Goal: Task Accomplishment & Management: Manage account settings

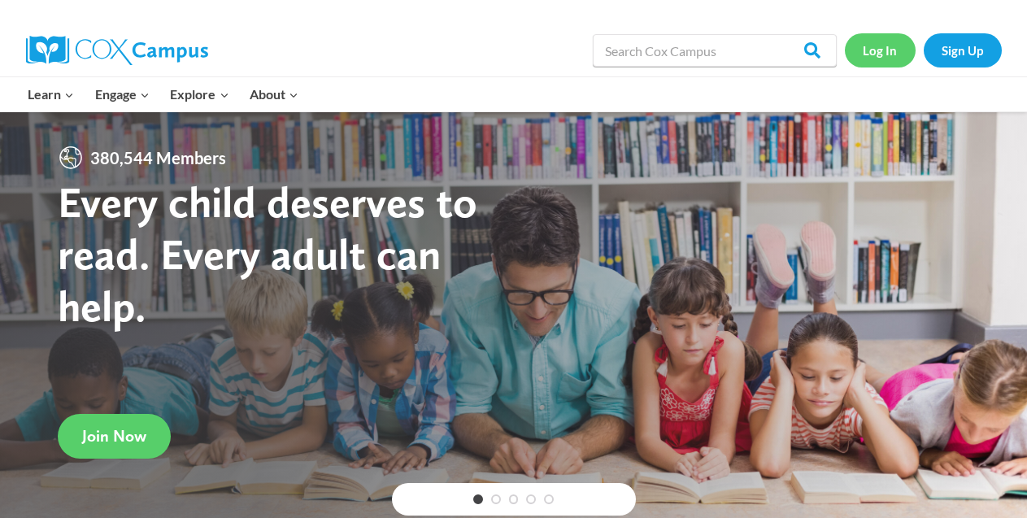
click at [868, 59] on link "Log In" at bounding box center [880, 49] width 71 height 33
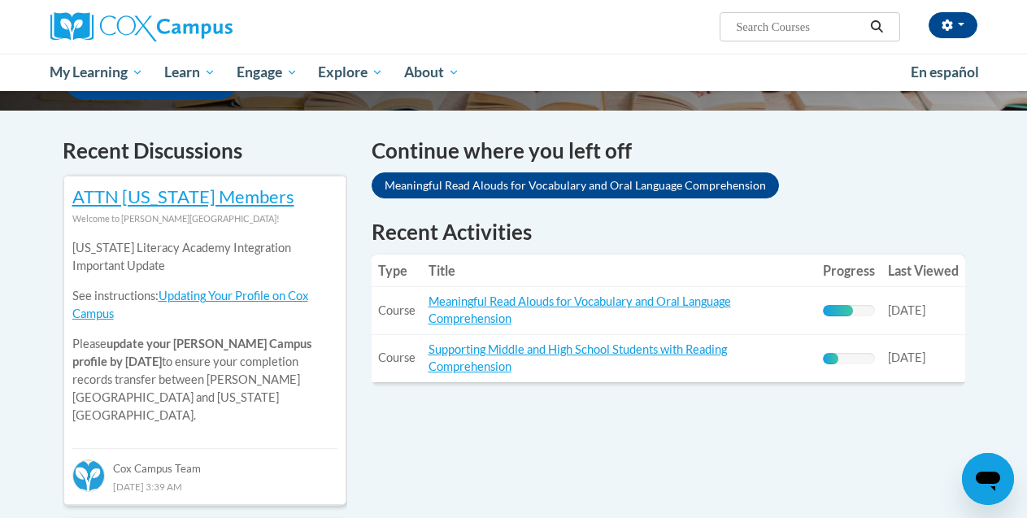
scroll to position [463, 0]
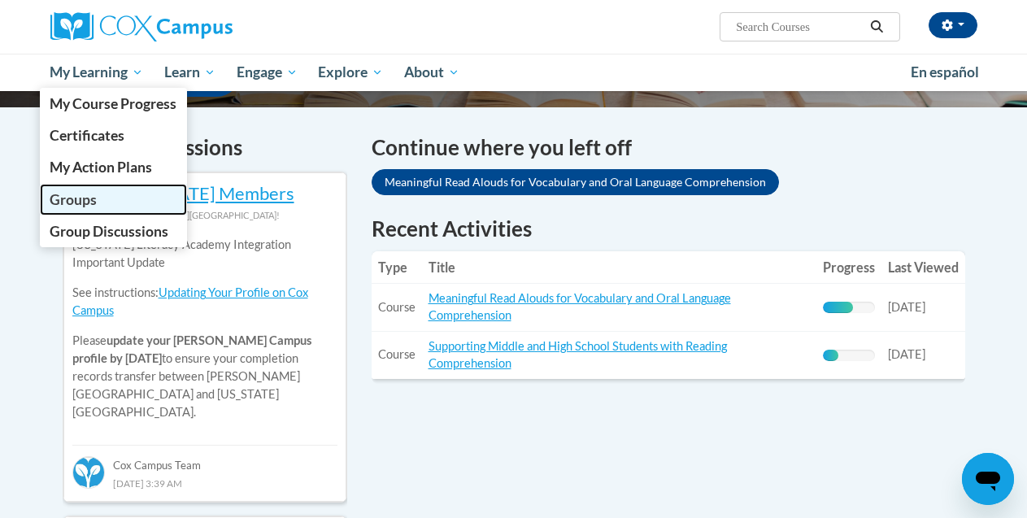
click at [91, 197] on span "Groups" at bounding box center [73, 199] width 47 height 17
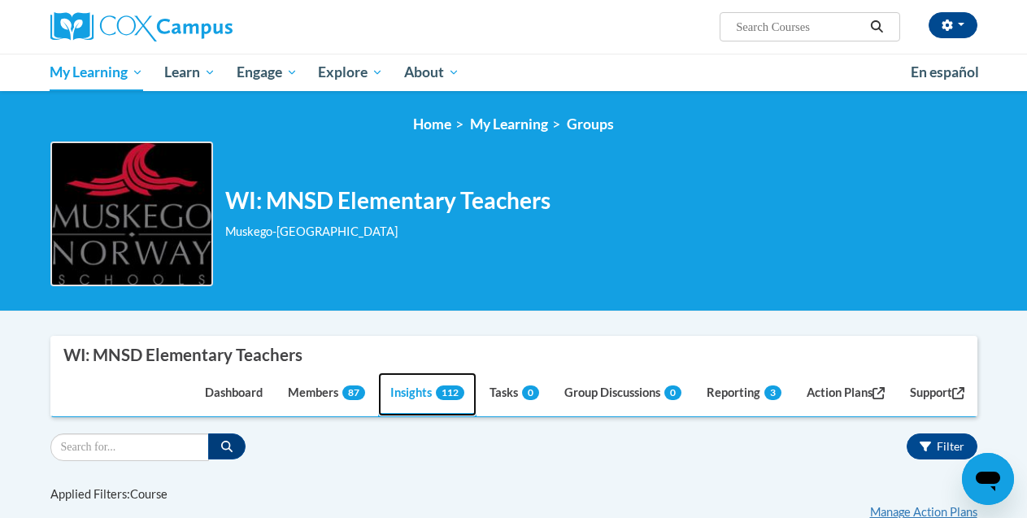
click at [402, 389] on link "Insights 112" at bounding box center [427, 394] width 98 height 44
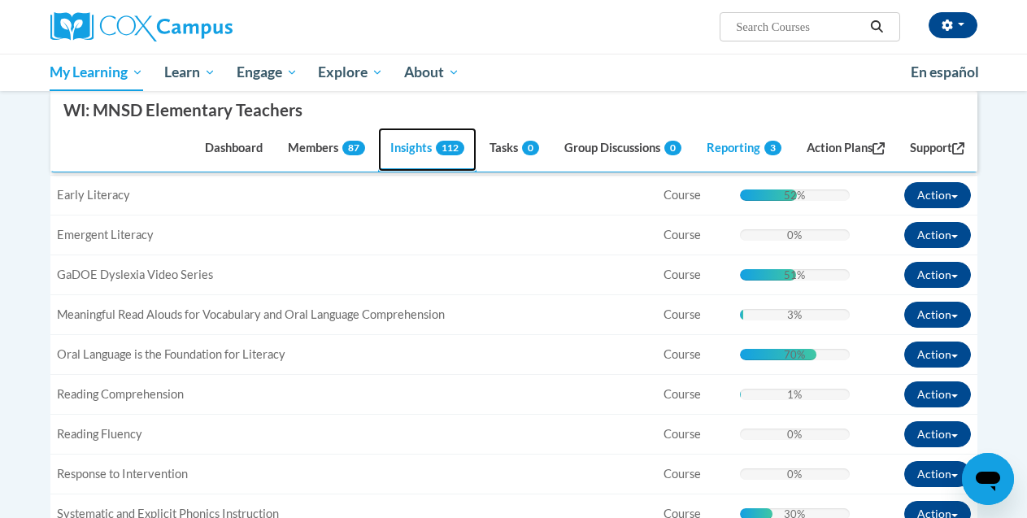
scroll to position [471, 0]
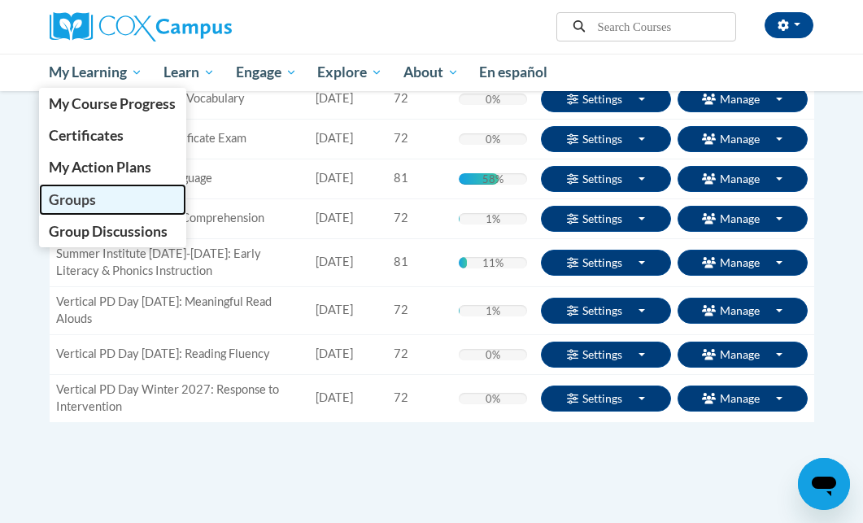
click at [78, 201] on span "Groups" at bounding box center [72, 199] width 47 height 17
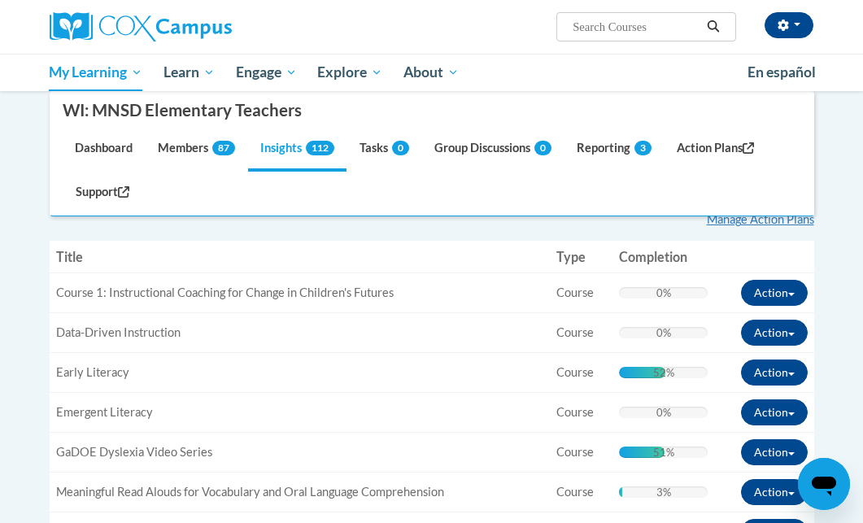
scroll to position [338, 0]
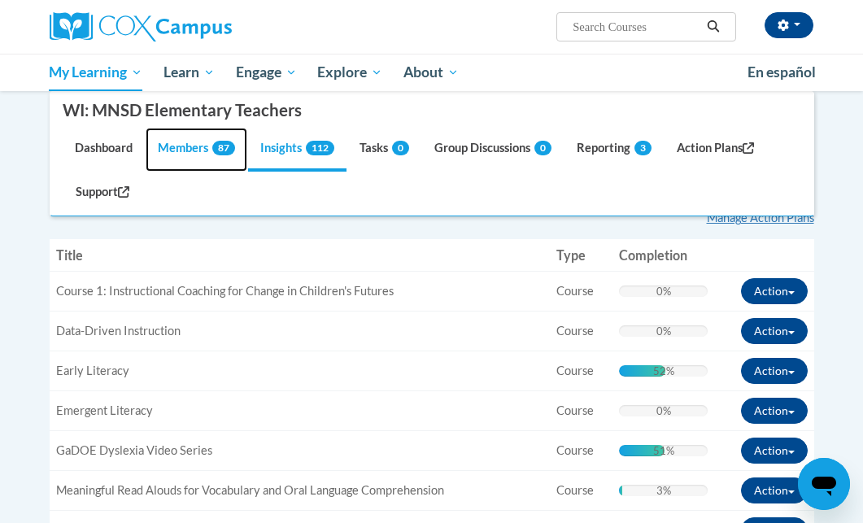
click at [178, 159] on link "Members 87" at bounding box center [197, 150] width 102 height 44
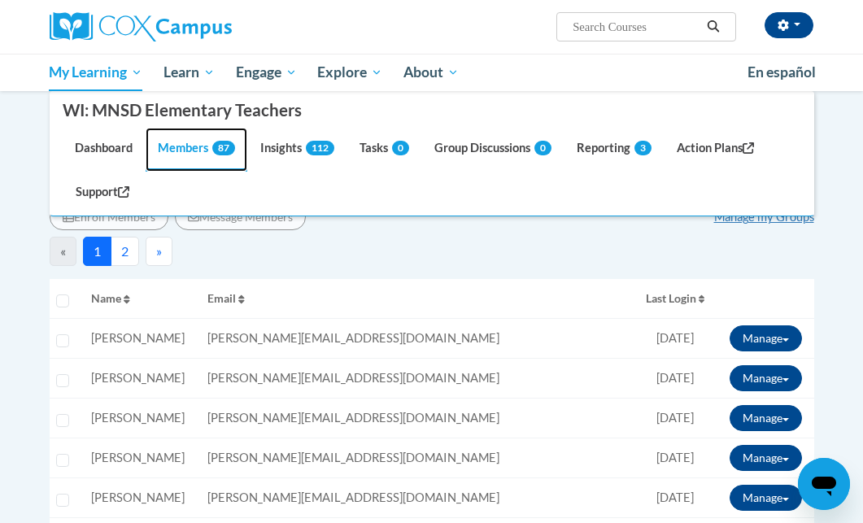
scroll to position [322, 0]
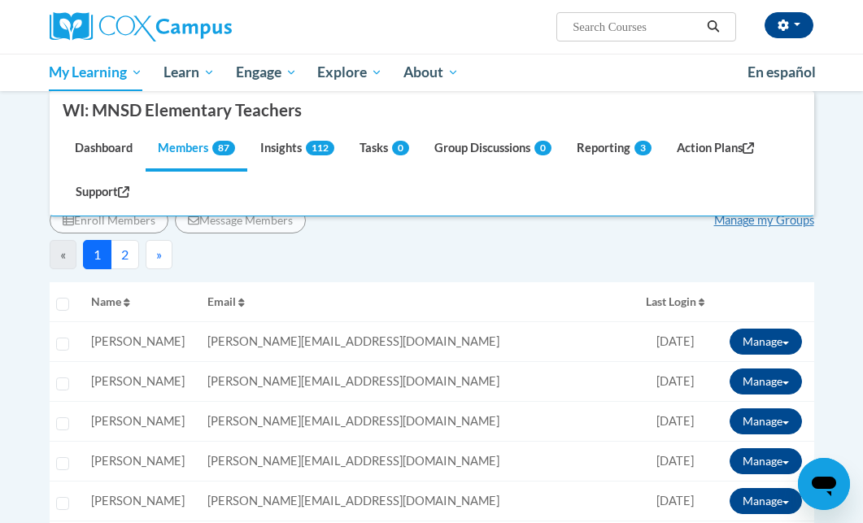
click at [121, 304] on span "Name" at bounding box center [106, 301] width 30 height 14
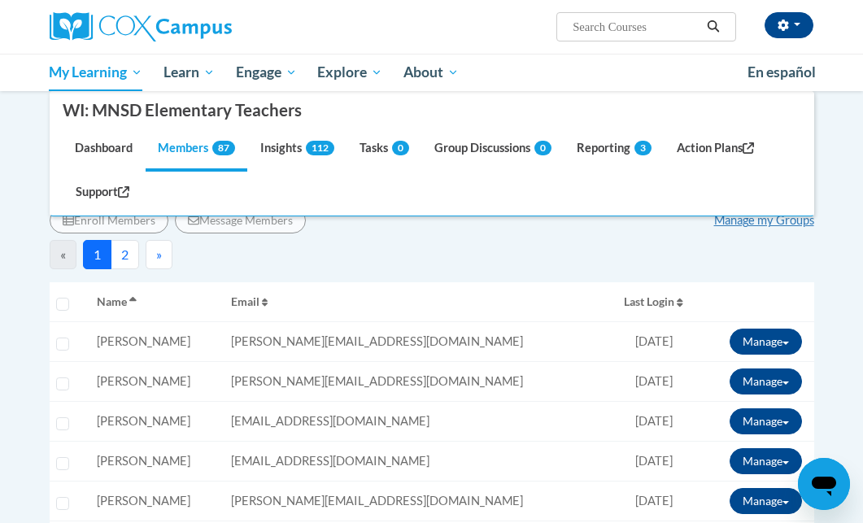
click at [644, 230] on div "Enroll Members Message Members Manage my Groups" at bounding box center [432, 220] width 764 height 26
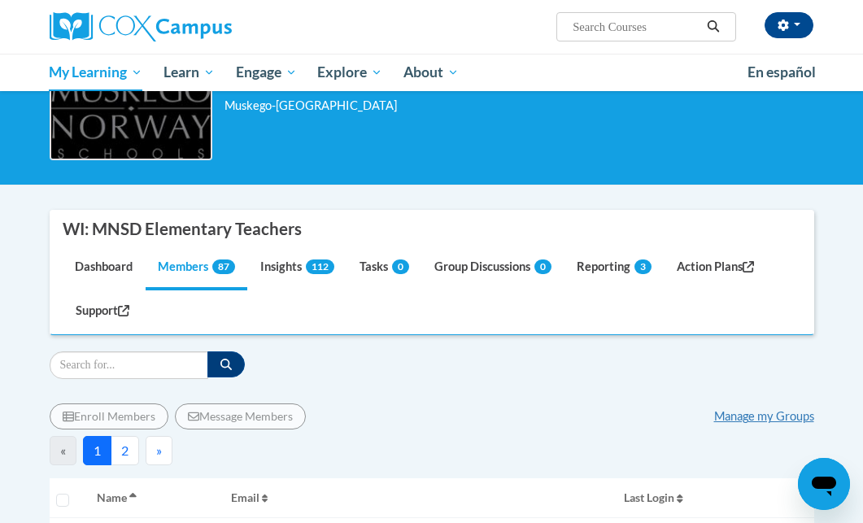
scroll to position [132, 0]
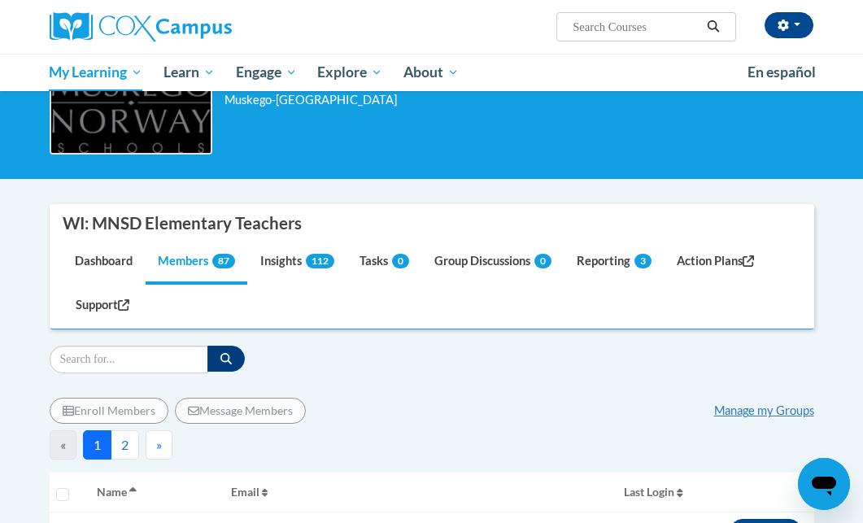
click at [120, 459] on button "2" at bounding box center [125, 444] width 28 height 29
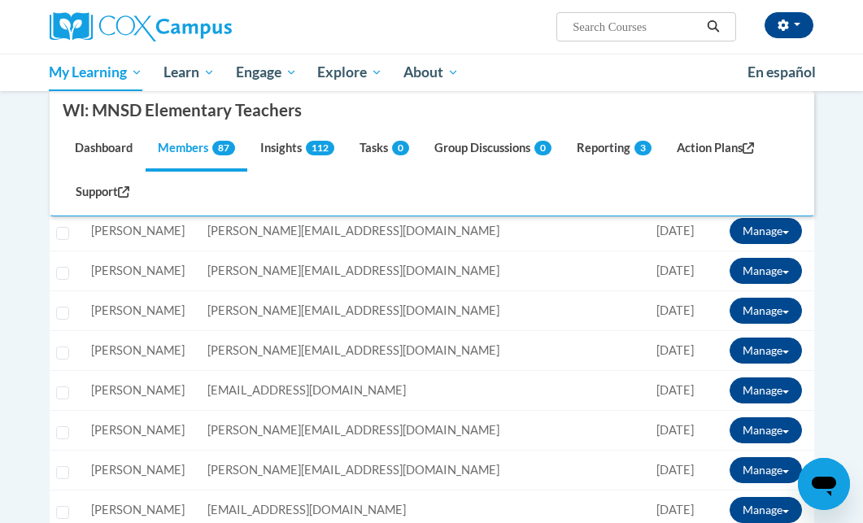
scroll to position [6, 0]
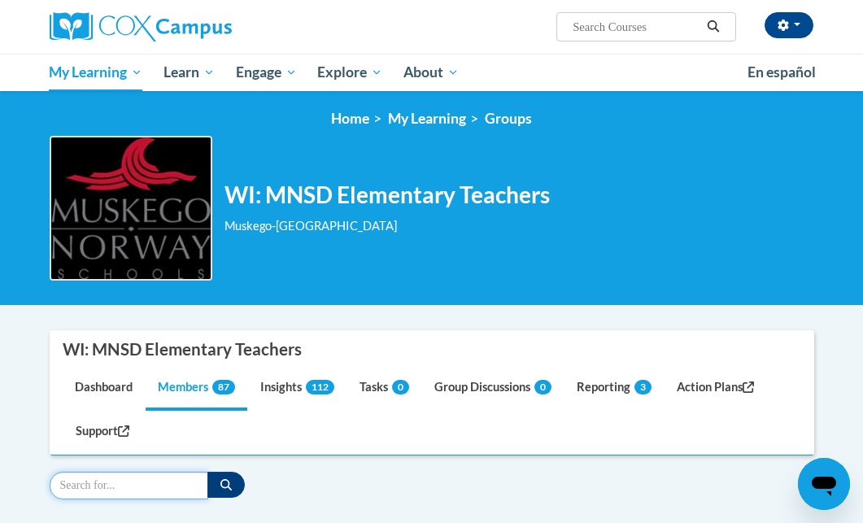
click at [139, 484] on input "Search" at bounding box center [129, 486] width 159 height 28
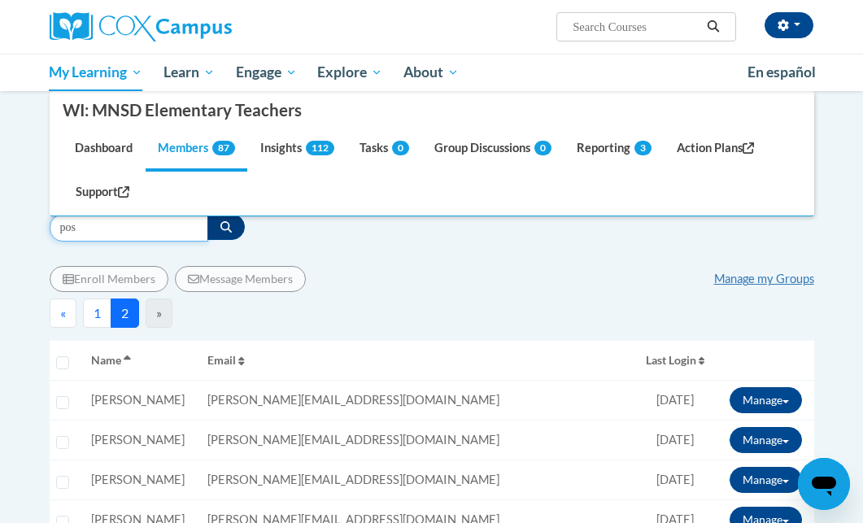
scroll to position [270, 0]
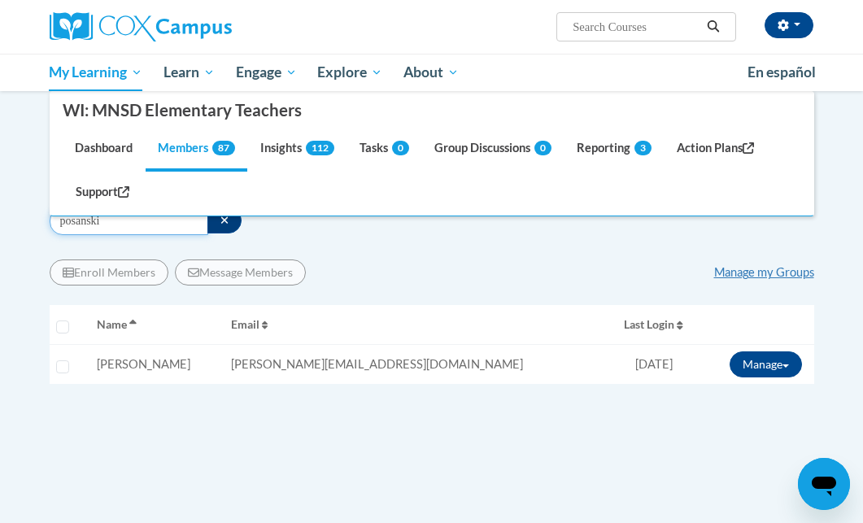
drag, startPoint x: 130, startPoint y: 228, endPoint x: -33, endPoint y: 209, distance: 163.7
drag, startPoint x: 111, startPoint y: 228, endPoint x: -17, endPoint y: 207, distance: 129.5
drag, startPoint x: 117, startPoint y: 227, endPoint x: -23, endPoint y: 214, distance: 140.4
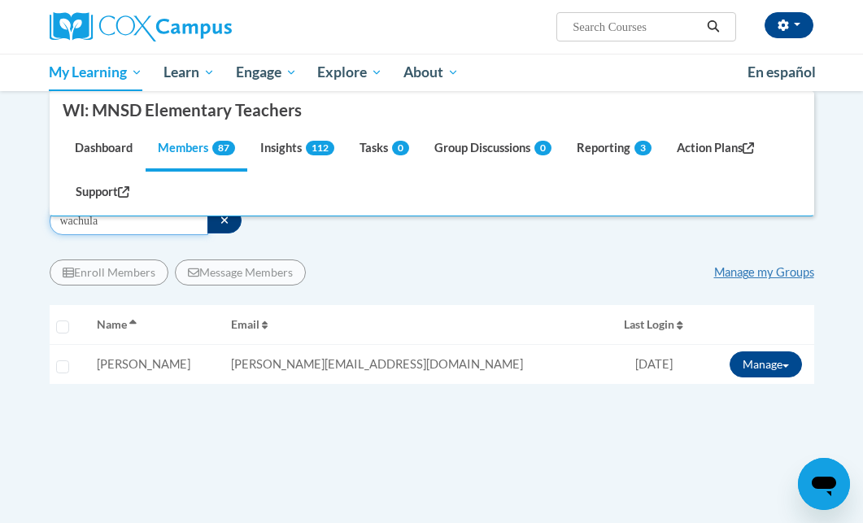
drag, startPoint x: 90, startPoint y: 224, endPoint x: -16, endPoint y: 215, distance: 106.9
drag, startPoint x: 137, startPoint y: 228, endPoint x: -46, endPoint y: 216, distance: 184.1
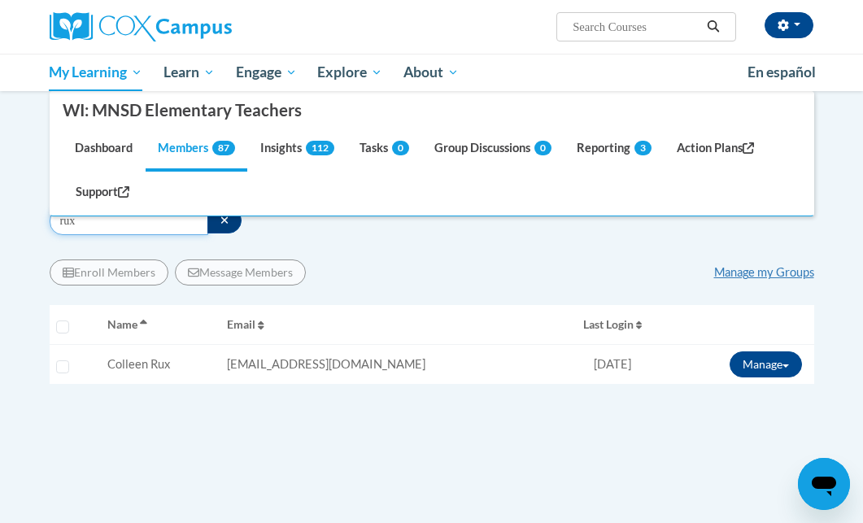
drag, startPoint x: 114, startPoint y: 229, endPoint x: -18, endPoint y: 212, distance: 132.8
drag, startPoint x: 105, startPoint y: 223, endPoint x: -97, endPoint y: 179, distance: 206.4
drag, startPoint x: 124, startPoint y: 229, endPoint x: -130, endPoint y: 204, distance: 254.9
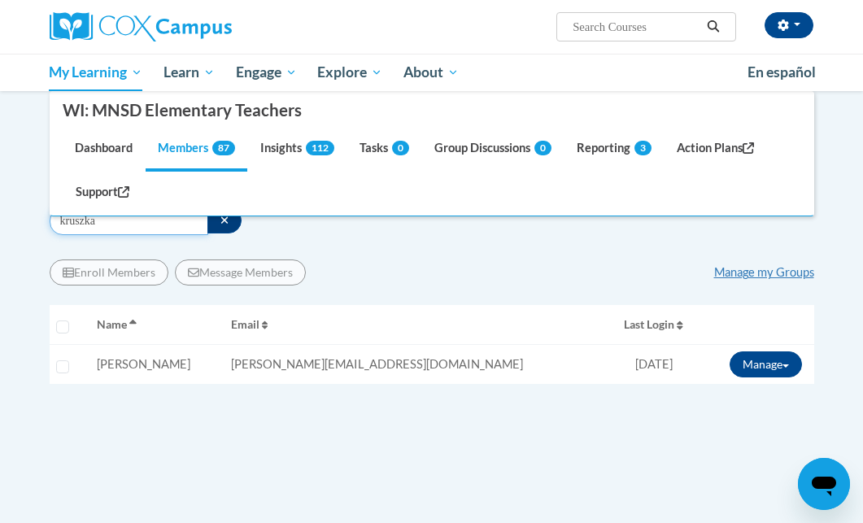
drag, startPoint x: 115, startPoint y: 224, endPoint x: -32, endPoint y: 199, distance: 148.5
drag, startPoint x: 119, startPoint y: 227, endPoint x: -111, endPoint y: 202, distance: 231.5
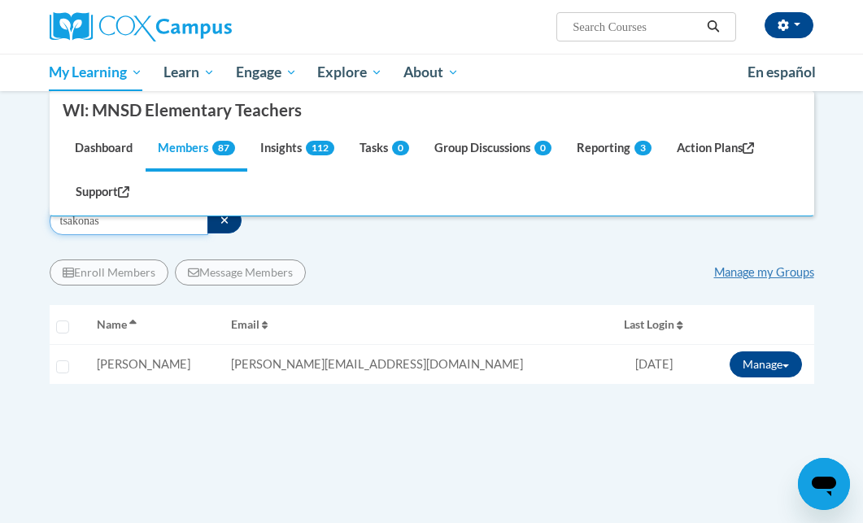
drag, startPoint x: 118, startPoint y: 227, endPoint x: -49, endPoint y: 195, distance: 169.7
type input "youngblood"
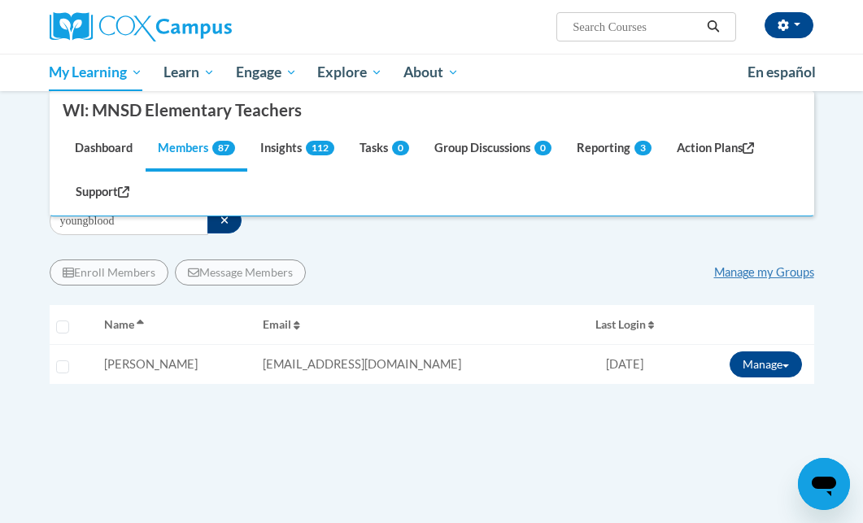
click at [187, 484] on div "Enroll Members Message Members Manage my Groups « 1 » Selecting Name Email" at bounding box center [432, 384] width 764 height 275
click at [217, 221] on button "button" at bounding box center [224, 220] width 35 height 26
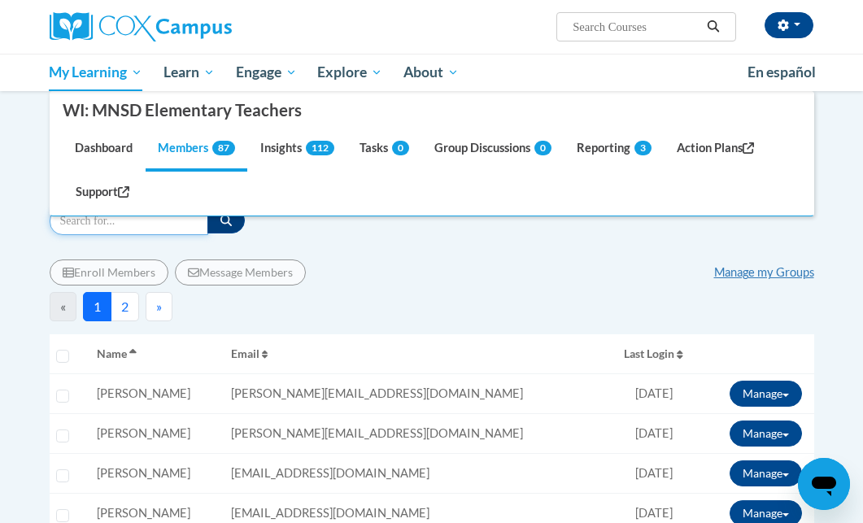
click at [95, 231] on input "Search" at bounding box center [129, 221] width 159 height 28
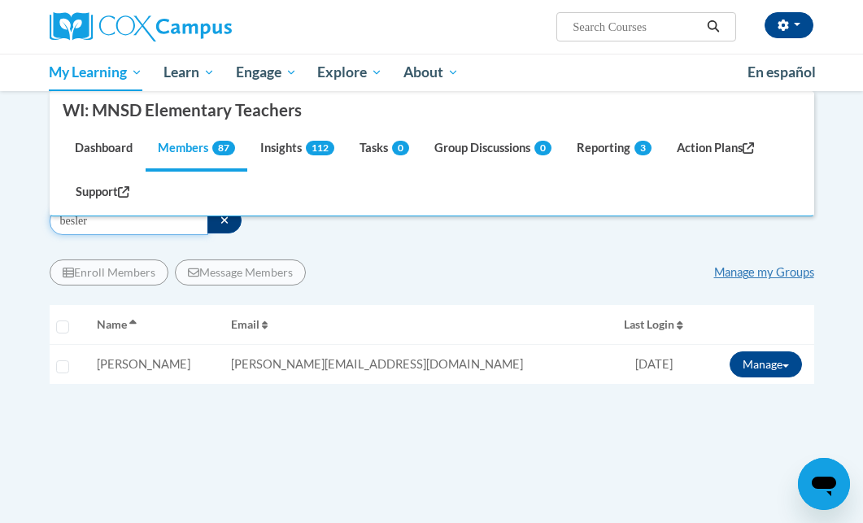
drag, startPoint x: 111, startPoint y: 228, endPoint x: -63, endPoint y: 211, distance: 174.8
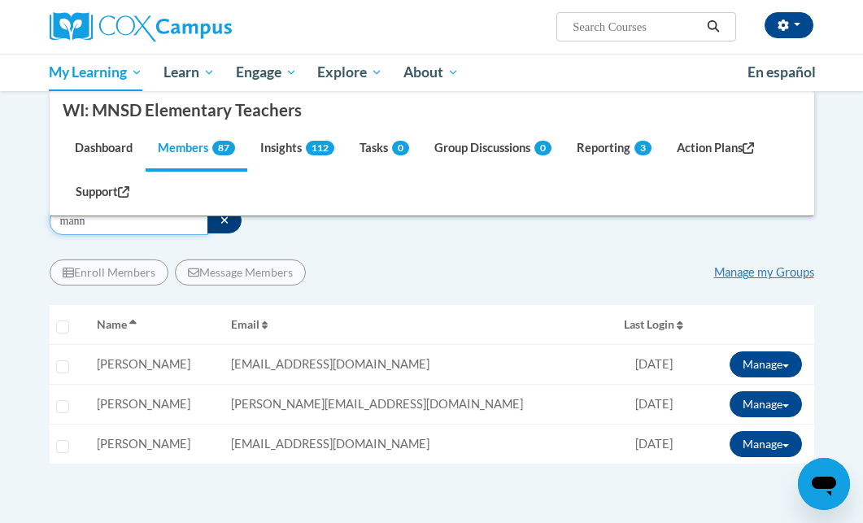
click at [100, 219] on input "mann" at bounding box center [129, 221] width 159 height 28
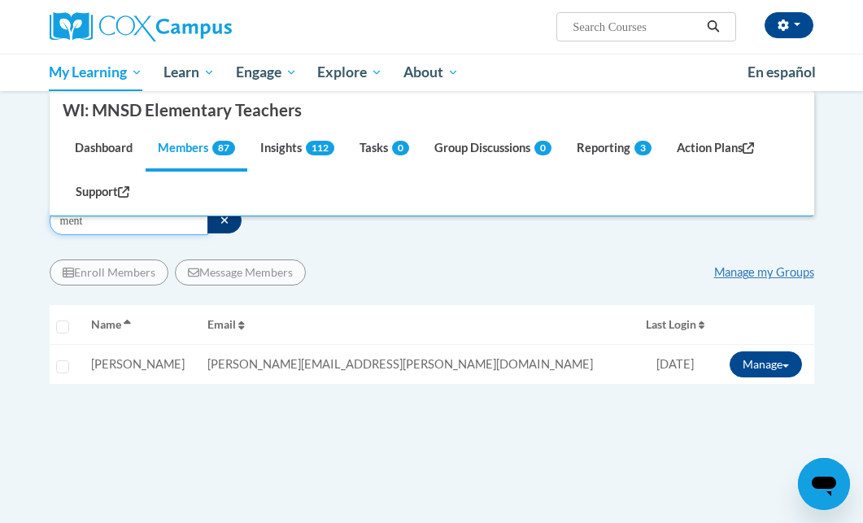
drag, startPoint x: 115, startPoint y: 224, endPoint x: -62, endPoint y: 205, distance: 178.3
drag, startPoint x: 98, startPoint y: 230, endPoint x: 2, endPoint y: 212, distance: 97.6
click at [2, 212] on body "[PERSON_NAME] ([GEOGRAPHIC_DATA]/[GEOGRAPHIC_DATA] UTC-05:00) My Profile Inbox …" at bounding box center [431, 315] width 863 height 1170
drag, startPoint x: 110, startPoint y: 228, endPoint x: 15, endPoint y: 203, distance: 97.4
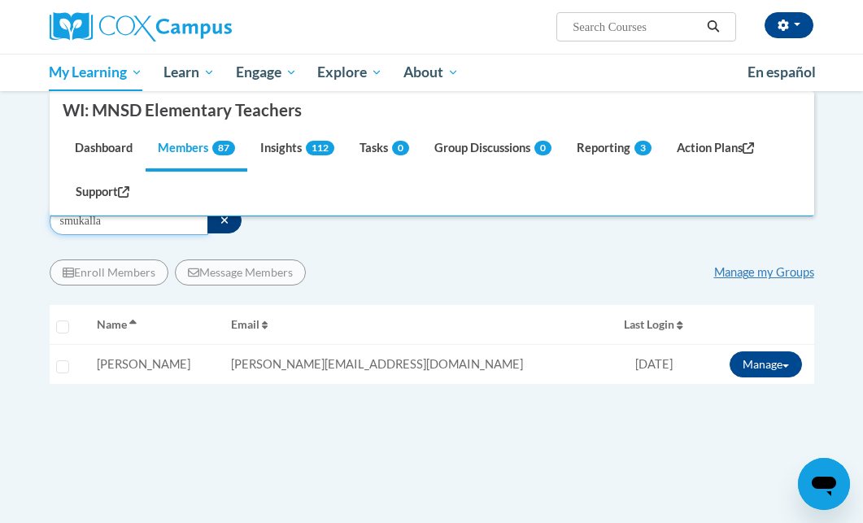
click at [15, 203] on body "[PERSON_NAME] ([GEOGRAPHIC_DATA]/[GEOGRAPHIC_DATA] UTC-05:00) My Profile Inbox …" at bounding box center [431, 315] width 863 height 1170
drag, startPoint x: 102, startPoint y: 229, endPoint x: -21, endPoint y: 206, distance: 125.8
drag, startPoint x: 142, startPoint y: 230, endPoint x: -43, endPoint y: 207, distance: 186.8
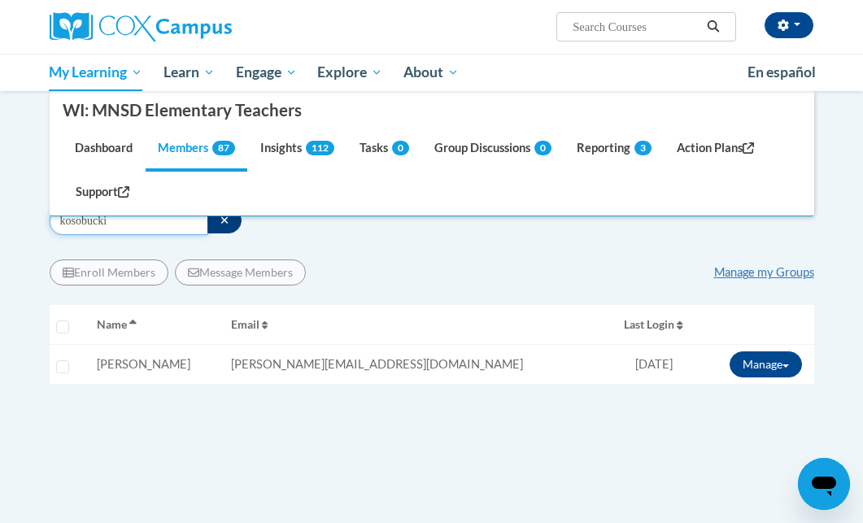
drag, startPoint x: 115, startPoint y: 224, endPoint x: 32, endPoint y: 224, distance: 83.7
click at [32, 224] on body "[PERSON_NAME] ([GEOGRAPHIC_DATA]/[GEOGRAPHIC_DATA] UTC-05:00) My Profile Inbox …" at bounding box center [431, 315] width 863 height 1170
drag, startPoint x: 109, startPoint y: 220, endPoint x: 7, endPoint y: 213, distance: 101.9
click at [7, 213] on body "[PERSON_NAME] ([GEOGRAPHIC_DATA]/[GEOGRAPHIC_DATA] UTC-05:00) My Profile Inbox …" at bounding box center [431, 315] width 863 height 1170
drag, startPoint x: 98, startPoint y: 223, endPoint x: -77, endPoint y: 194, distance: 177.2
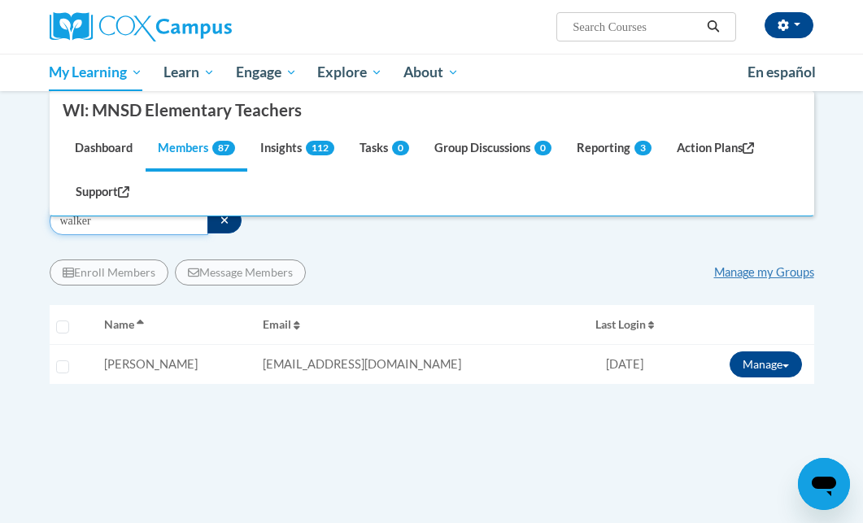
drag, startPoint x: 132, startPoint y: 225, endPoint x: -20, endPoint y: 215, distance: 151.6
type input "r"
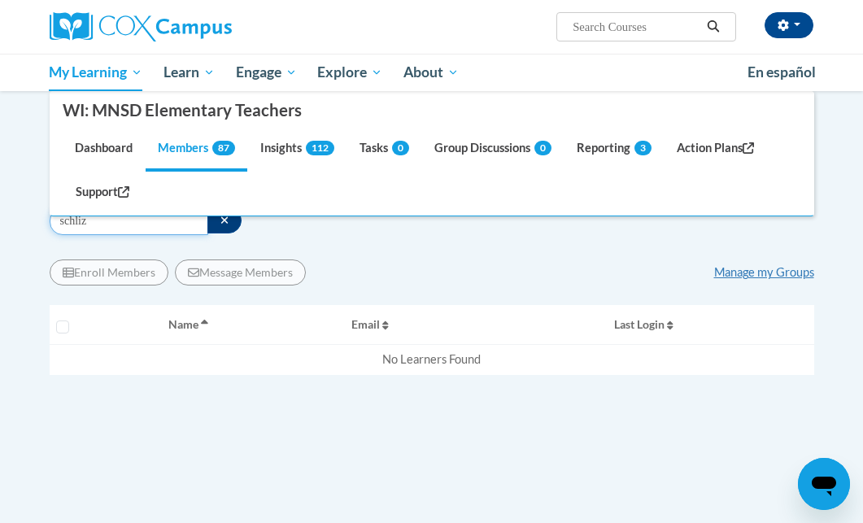
click at [124, 226] on input "schliz" at bounding box center [129, 221] width 159 height 28
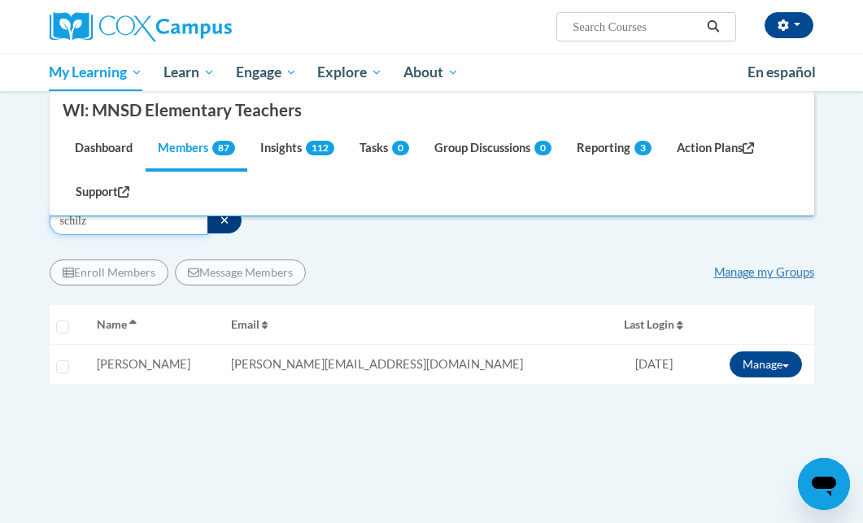
click at [110, 224] on input "schilz" at bounding box center [129, 221] width 159 height 28
drag, startPoint x: 137, startPoint y: 225, endPoint x: -115, endPoint y: 220, distance: 252.9
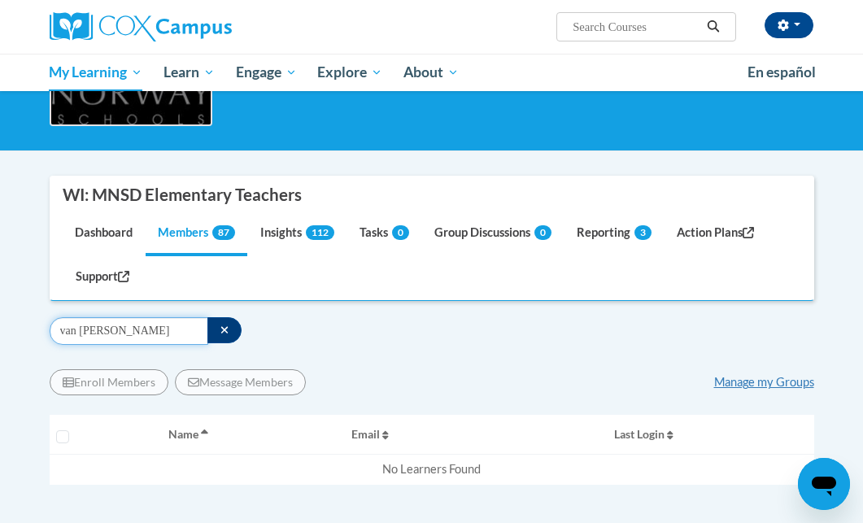
scroll to position [161, 0]
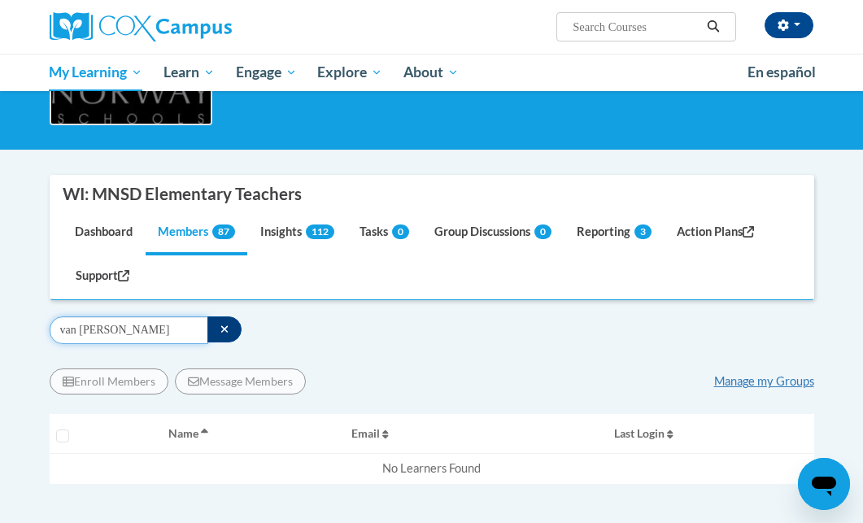
drag, startPoint x: 138, startPoint y: 332, endPoint x: -123, endPoint y: 295, distance: 263.5
click at [0, 295] on html "[PERSON_NAME] ([GEOGRAPHIC_DATA]/[GEOGRAPHIC_DATA] UTC-05:00) My Profile Inbox …" at bounding box center [431, 100] width 863 height 523
type input "v"
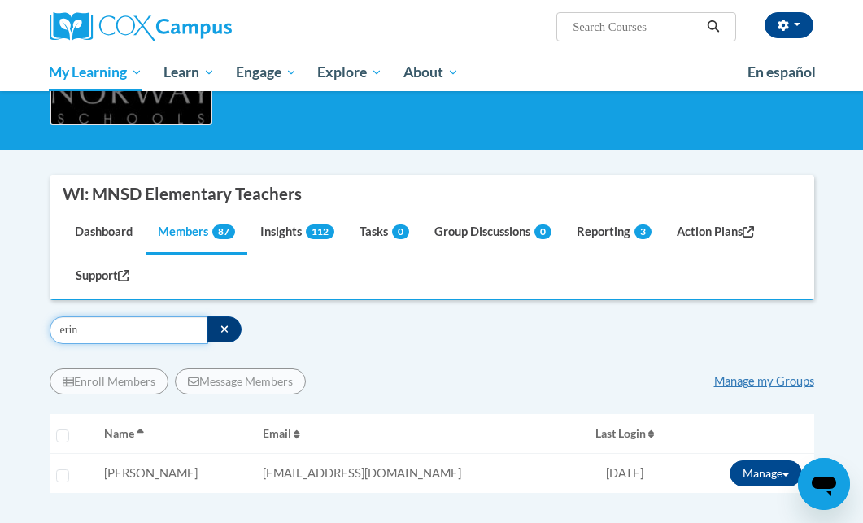
drag, startPoint x: 96, startPoint y: 336, endPoint x: -2, endPoint y: 307, distance: 102.4
click at [0, 307] on html "[PERSON_NAME] ([GEOGRAPHIC_DATA]/[GEOGRAPHIC_DATA] UTC-05:00) My Profile Inbox …" at bounding box center [431, 100] width 863 height 523
drag, startPoint x: 97, startPoint y: 333, endPoint x: -28, endPoint y: 332, distance: 125.2
click at [0, 332] on html "[PERSON_NAME] ([GEOGRAPHIC_DATA]/[GEOGRAPHIC_DATA] UTC-05:00) My Profile Inbox …" at bounding box center [431, 100] width 863 height 523
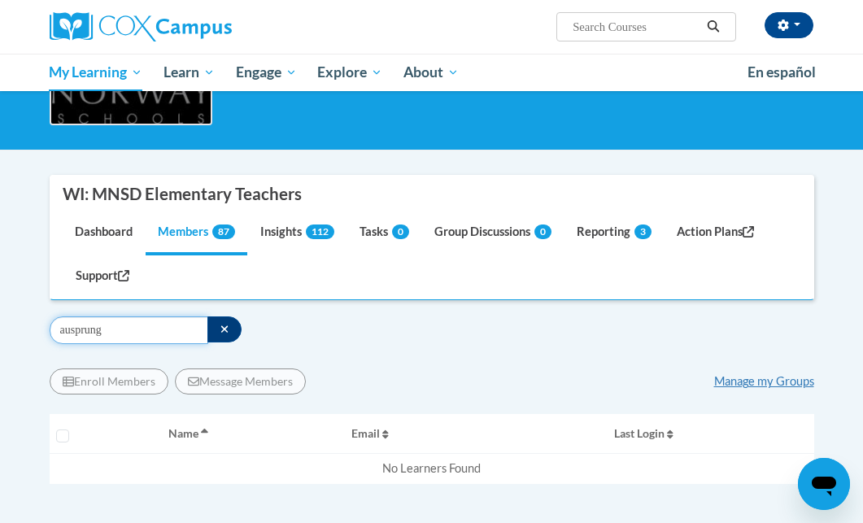
type input "ausprung"
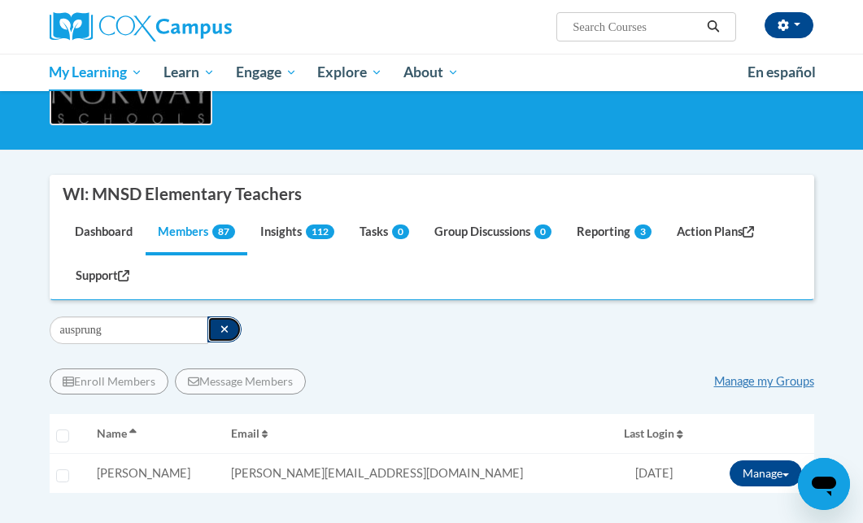
click at [207, 338] on button "button" at bounding box center [224, 329] width 35 height 26
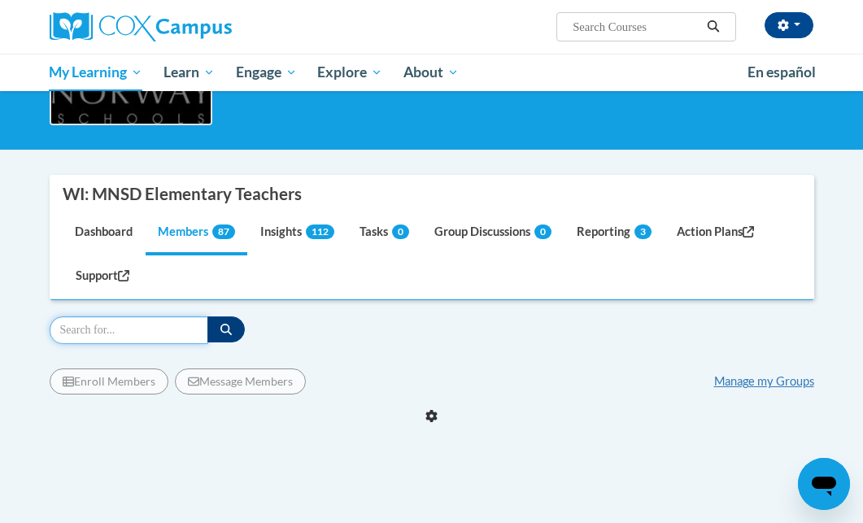
click at [142, 333] on input "Search" at bounding box center [129, 330] width 159 height 28
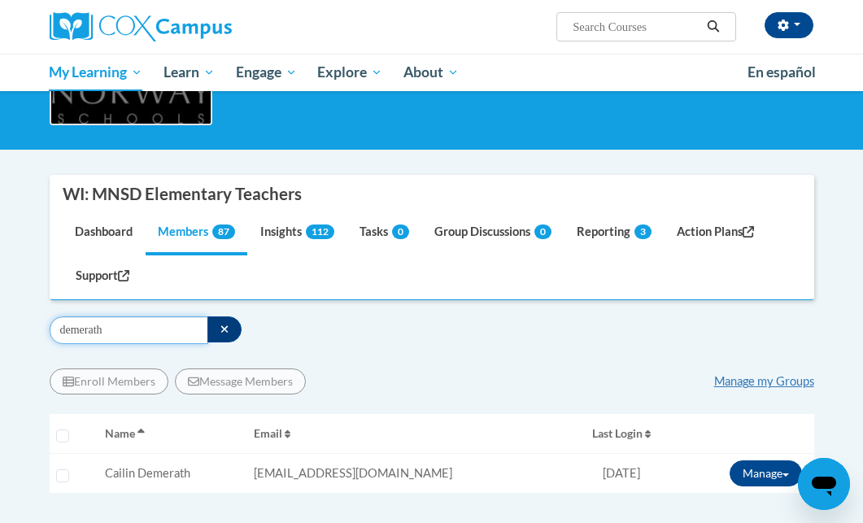
click at [142, 333] on input "demerath" at bounding box center [129, 330] width 159 height 28
drag, startPoint x: 150, startPoint y: 325, endPoint x: -46, endPoint y: 305, distance: 196.2
click at [0, 305] on html "[PERSON_NAME] ([GEOGRAPHIC_DATA]/[GEOGRAPHIC_DATA] UTC-05:00) My Profile Inbox …" at bounding box center [431, 100] width 863 height 523
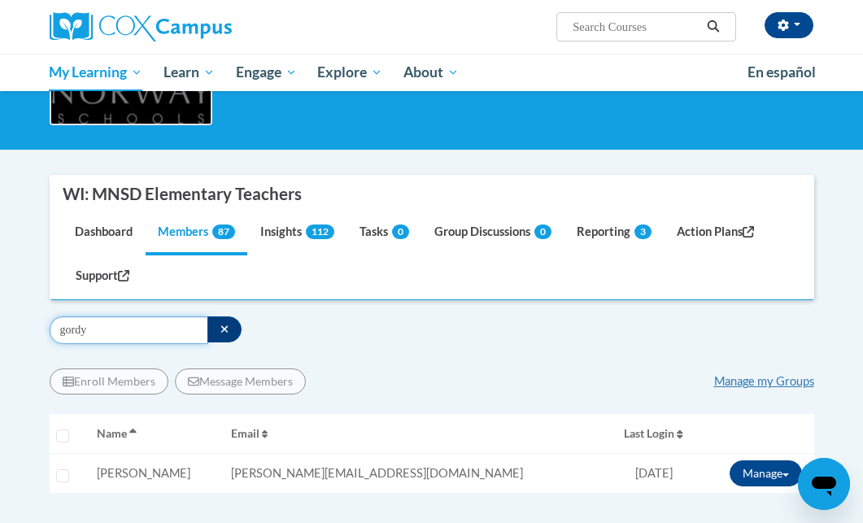
drag, startPoint x: 100, startPoint y: 327, endPoint x: -63, endPoint y: 316, distance: 163.0
click at [0, 316] on html "[PERSON_NAME] ([GEOGRAPHIC_DATA]/[GEOGRAPHIC_DATA] UTC-05:00) My Profile Inbox …" at bounding box center [431, 100] width 863 height 523
drag, startPoint x: 107, startPoint y: 336, endPoint x: 16, endPoint y: 319, distance: 91.8
click at [16, 319] on body "[PERSON_NAME] ([GEOGRAPHIC_DATA]/[GEOGRAPHIC_DATA] UTC-05:00) My Profile Inbox …" at bounding box center [431, 424] width 863 height 1170
drag, startPoint x: 103, startPoint y: 328, endPoint x: -37, endPoint y: 311, distance: 141.7
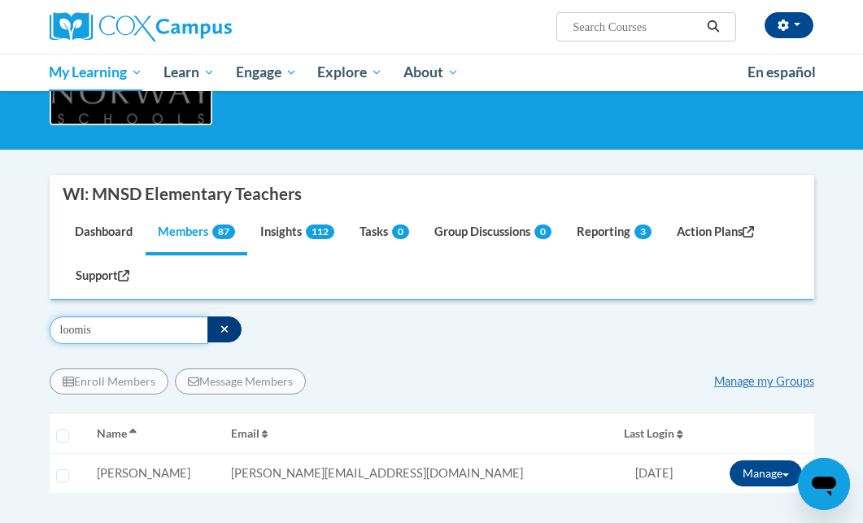
click at [0, 311] on html "[PERSON_NAME] ([GEOGRAPHIC_DATA]/[GEOGRAPHIC_DATA] UTC-05:00) My Profile Inbox …" at bounding box center [431, 100] width 863 height 523
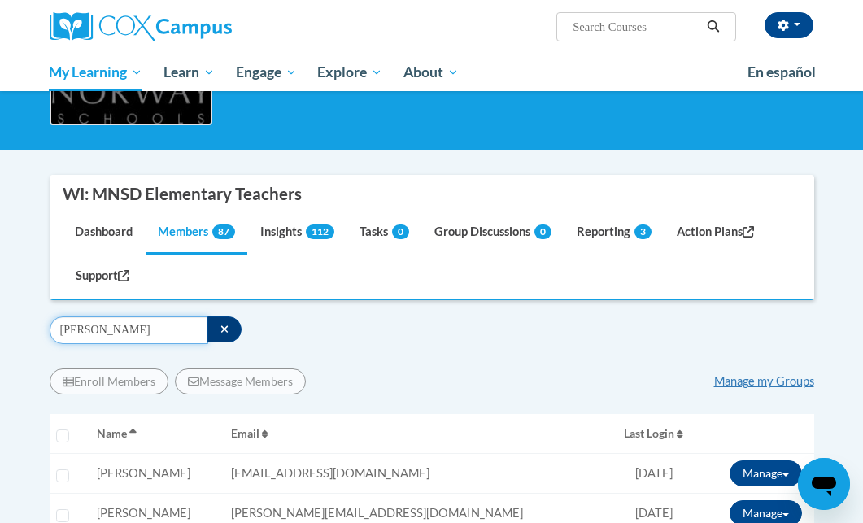
click at [98, 326] on input "[PERSON_NAME]" at bounding box center [129, 330] width 159 height 28
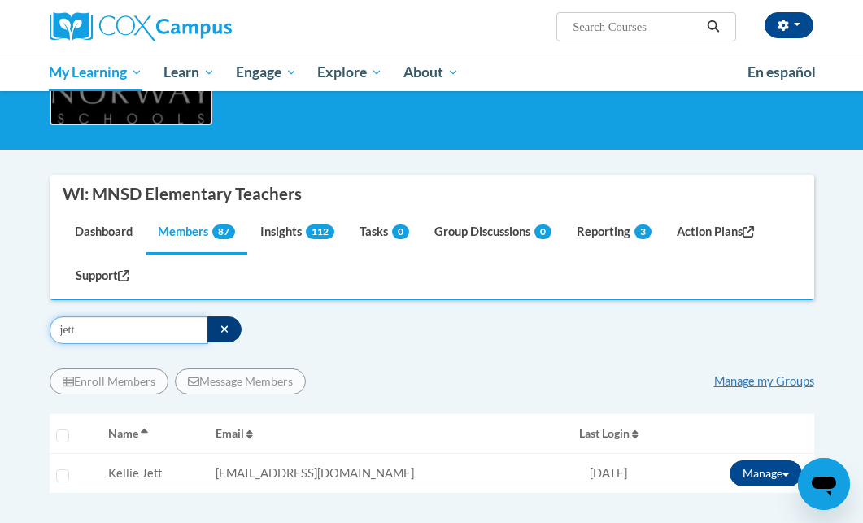
click at [98, 326] on input "jett" at bounding box center [129, 330] width 159 height 28
click at [98, 326] on input "leong" at bounding box center [129, 330] width 159 height 28
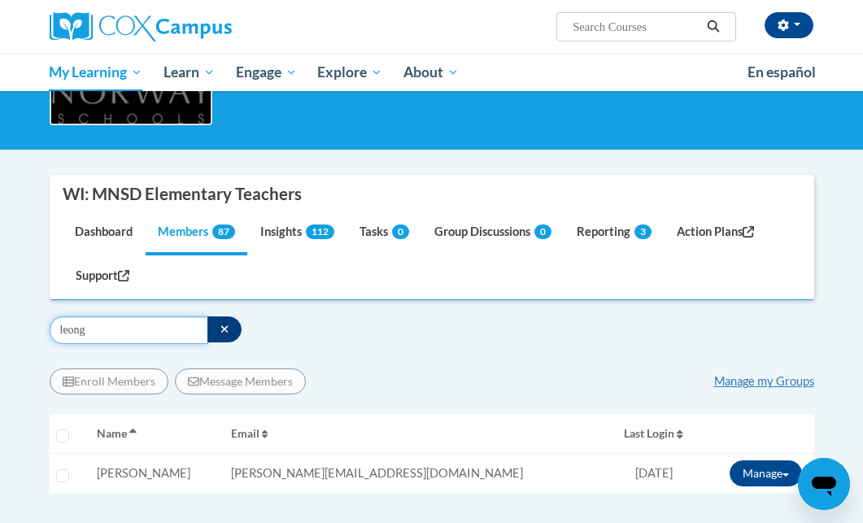
click at [98, 326] on input "leong" at bounding box center [129, 330] width 159 height 28
click at [98, 326] on input "maccudden" at bounding box center [129, 330] width 159 height 28
click at [98, 330] on input "maccudden" at bounding box center [129, 330] width 159 height 28
click at [111, 325] on input "maurer" at bounding box center [129, 330] width 159 height 28
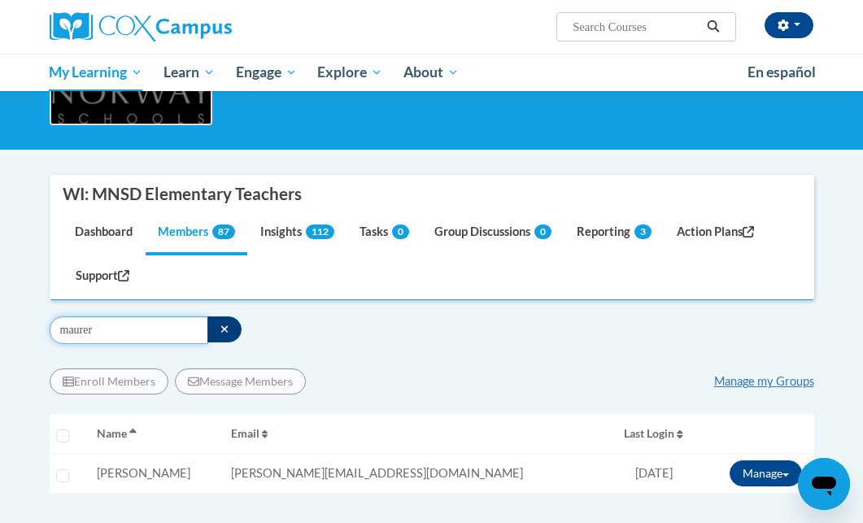
click at [111, 325] on input "maurer" at bounding box center [129, 330] width 159 height 28
drag, startPoint x: 141, startPoint y: 333, endPoint x: 51, endPoint y: 323, distance: 90.8
click at [51, 323] on input "munzel" at bounding box center [129, 330] width 159 height 28
click at [115, 342] on input "munzel" at bounding box center [129, 330] width 159 height 28
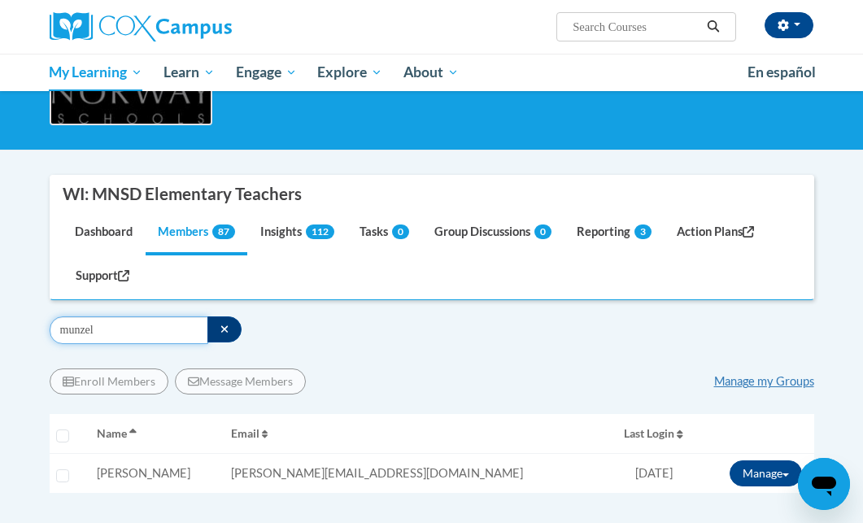
click at [113, 334] on input "munzel" at bounding box center [129, 330] width 159 height 28
drag, startPoint x: 119, startPoint y: 334, endPoint x: 35, endPoint y: 330, distance: 83.8
click at [35, 330] on body "[PERSON_NAME] ([GEOGRAPHIC_DATA]/[GEOGRAPHIC_DATA] UTC-05:00) My Profile Inbox …" at bounding box center [431, 424] width 863 height 1170
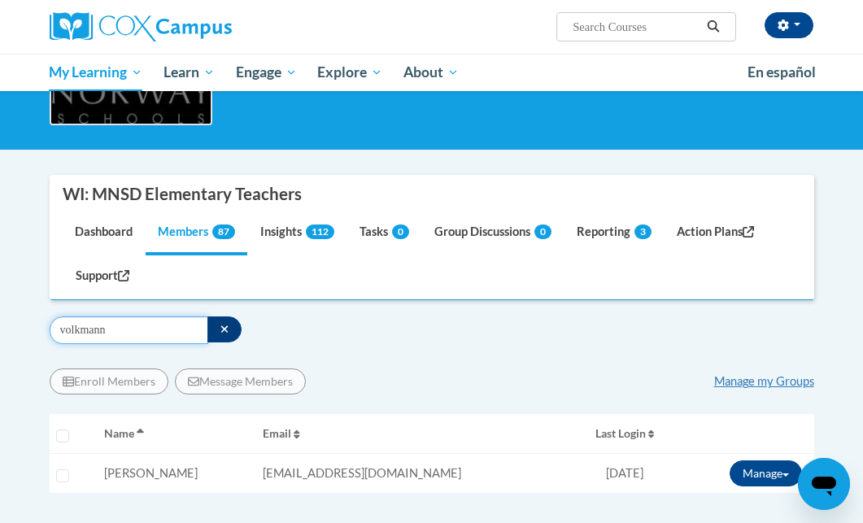
drag, startPoint x: 127, startPoint y: 333, endPoint x: 24, endPoint y: 307, distance: 106.3
click at [24, 307] on body "[PERSON_NAME] ([GEOGRAPHIC_DATA]/[GEOGRAPHIC_DATA] UTC-05:00) My Profile Inbox …" at bounding box center [431, 424] width 863 height 1170
drag, startPoint x: 126, startPoint y: 332, endPoint x: -62, endPoint y: 328, distance: 187.8
click at [0, 328] on html "[PERSON_NAME] ([GEOGRAPHIC_DATA]/[GEOGRAPHIC_DATA] UTC-05:00) My Profile Inbox …" at bounding box center [431, 100] width 863 height 523
drag, startPoint x: 123, startPoint y: 336, endPoint x: -36, endPoint y: 281, distance: 167.9
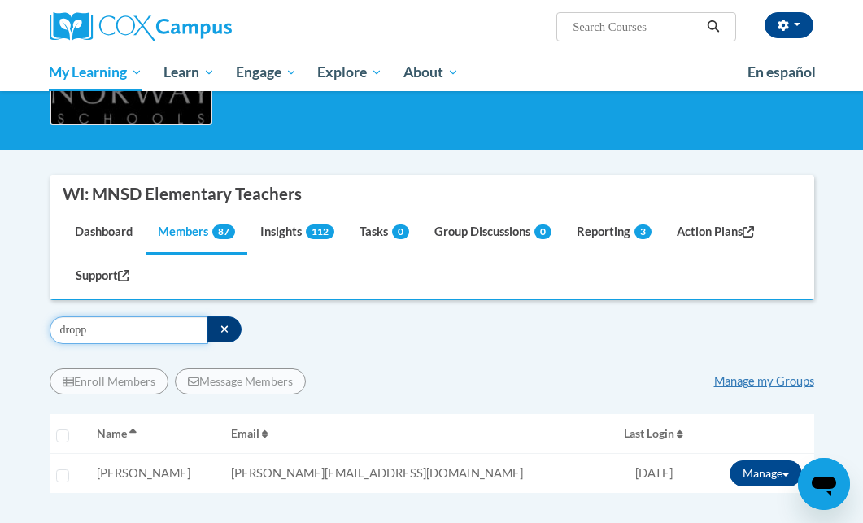
click at [0, 281] on html "[PERSON_NAME] ([GEOGRAPHIC_DATA]/[GEOGRAPHIC_DATA] UTC-05:00) My Profile Inbox …" at bounding box center [431, 100] width 863 height 523
click at [113, 335] on input "cleveland" at bounding box center [129, 330] width 159 height 28
drag, startPoint x: 144, startPoint y: 335, endPoint x: -90, endPoint y: 324, distance: 234.4
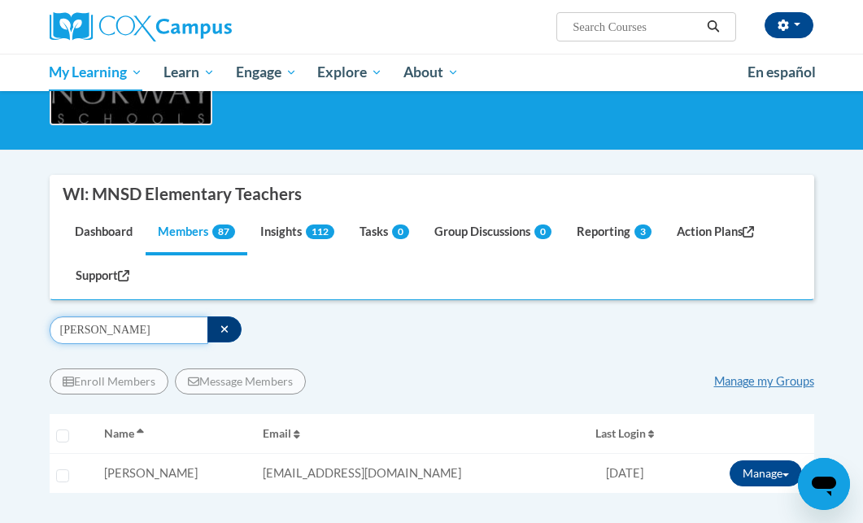
click at [0, 324] on html "[PERSON_NAME] ([GEOGRAPHIC_DATA]/[GEOGRAPHIC_DATA] UTC-05:00) My Profile Inbox …" at bounding box center [431, 100] width 863 height 523
drag, startPoint x: 97, startPoint y: 333, endPoint x: 17, endPoint y: 294, distance: 88.4
click at [17, 294] on body "[PERSON_NAME] ([GEOGRAPHIC_DATA]/[GEOGRAPHIC_DATA] UTC-05:00) My Profile Inbox …" at bounding box center [431, 424] width 863 height 1170
drag, startPoint x: 106, startPoint y: 339, endPoint x: 50, endPoint y: 327, distance: 56.6
click at [50, 327] on input "pichler" at bounding box center [129, 330] width 159 height 28
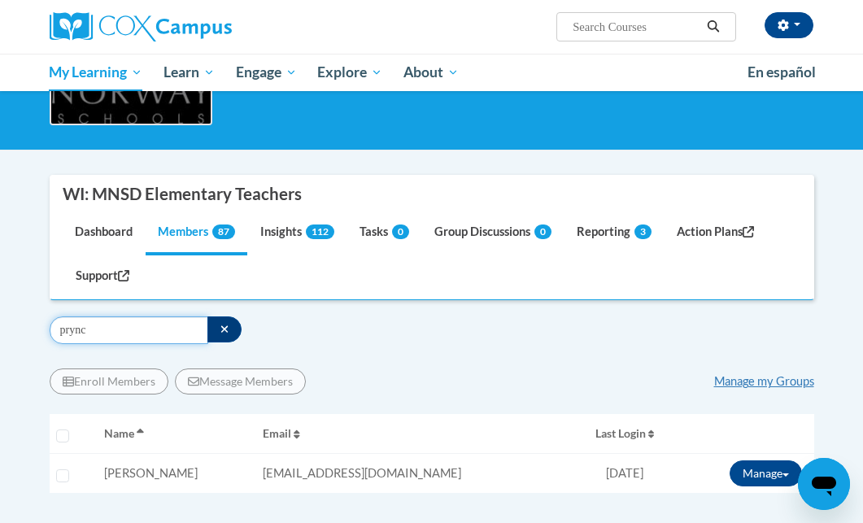
drag, startPoint x: 115, startPoint y: 336, endPoint x: -69, endPoint y: 318, distance: 184.6
click at [0, 318] on html "[PERSON_NAME] ([GEOGRAPHIC_DATA]/[GEOGRAPHIC_DATA] UTC-05:00) My Profile Inbox …" at bounding box center [431, 100] width 863 height 523
drag, startPoint x: 141, startPoint y: 339, endPoint x: -80, endPoint y: 295, distance: 224.7
click at [0, 295] on html "[PERSON_NAME] ([GEOGRAPHIC_DATA]/[GEOGRAPHIC_DATA] UTC-05:00) My Profile Inbox …" at bounding box center [431, 100] width 863 height 523
drag, startPoint x: 110, startPoint y: 337, endPoint x: 28, endPoint y: 325, distance: 82.2
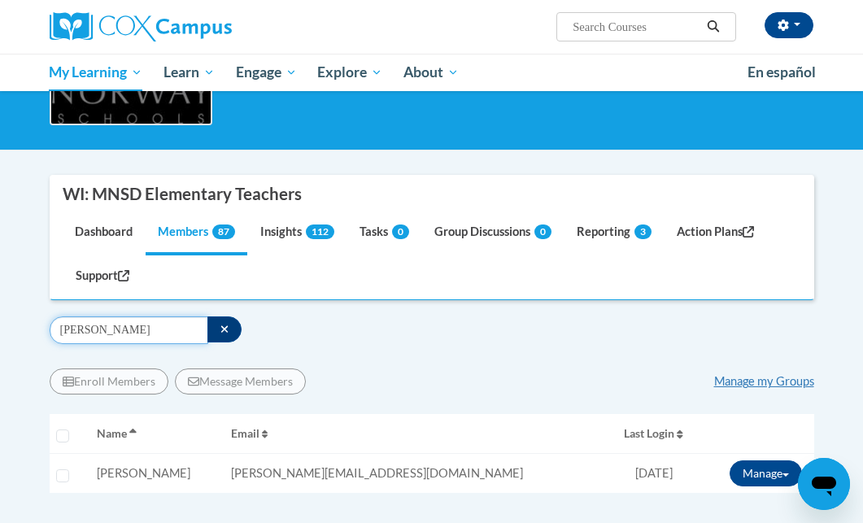
click at [28, 325] on body "[PERSON_NAME] ([GEOGRAPHIC_DATA]/[GEOGRAPHIC_DATA] UTC-05:00) My Profile Inbox …" at bounding box center [431, 424] width 863 height 1170
drag, startPoint x: 114, startPoint y: 331, endPoint x: 29, endPoint y: 312, distance: 86.6
click at [33, 315] on body "[PERSON_NAME] ([GEOGRAPHIC_DATA]/[GEOGRAPHIC_DATA] UTC-05:00) My Profile Inbox …" at bounding box center [431, 424] width 863 height 1170
drag, startPoint x: 128, startPoint y: 331, endPoint x: -74, endPoint y: 292, distance: 206.2
click at [0, 292] on html "[PERSON_NAME] ([GEOGRAPHIC_DATA]/[GEOGRAPHIC_DATA] UTC-05:00) My Profile Inbox …" at bounding box center [431, 100] width 863 height 523
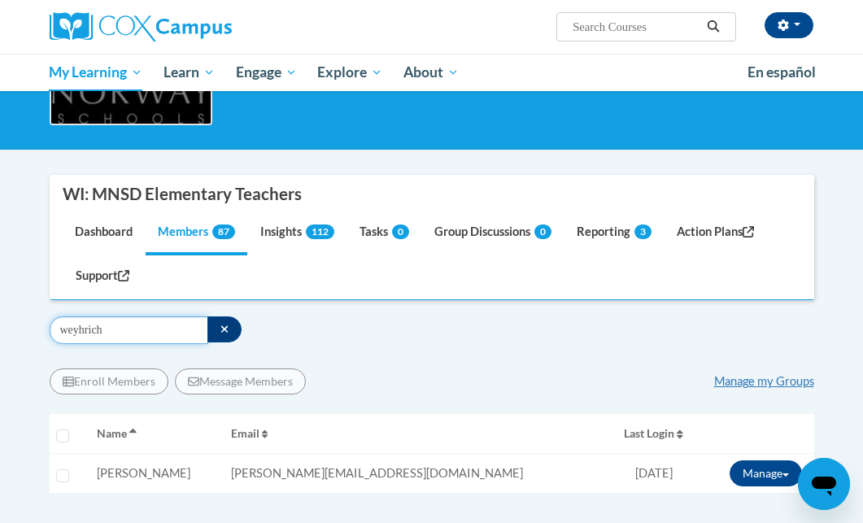
drag, startPoint x: 116, startPoint y: 333, endPoint x: 7, endPoint y: 318, distance: 110.8
click at [7, 318] on body "[PERSON_NAME] ([GEOGRAPHIC_DATA]/[GEOGRAPHIC_DATA] UTC-05:00) My Profile Inbox …" at bounding box center [431, 424] width 863 height 1170
drag, startPoint x: 133, startPoint y: 331, endPoint x: -100, endPoint y: 309, distance: 233.6
click at [0, 309] on html "[PERSON_NAME] ([GEOGRAPHIC_DATA]/[GEOGRAPHIC_DATA] UTC-05:00) My Profile Inbox …" at bounding box center [431, 100] width 863 height 523
drag, startPoint x: 114, startPoint y: 333, endPoint x: 8, endPoint y: 324, distance: 106.1
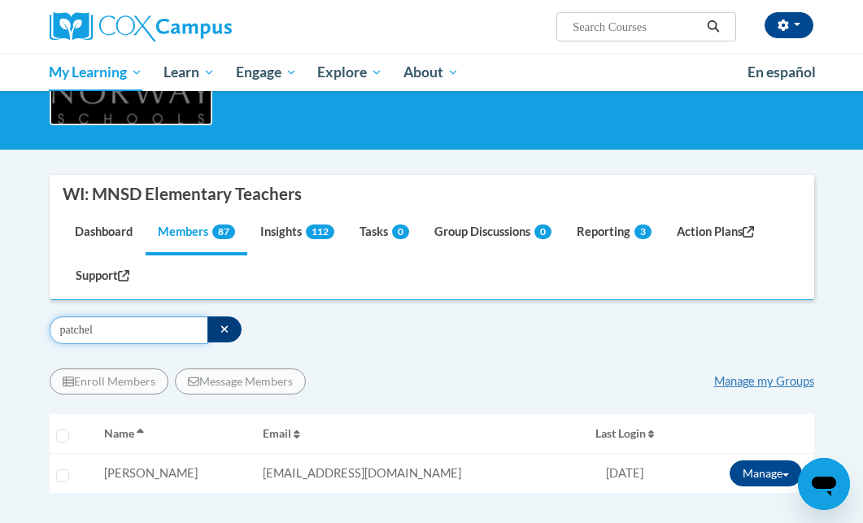
click at [8, 324] on body "[PERSON_NAME] ([GEOGRAPHIC_DATA]/[GEOGRAPHIC_DATA] UTC-05:00) My Profile Inbox …" at bounding box center [431, 424] width 863 height 1170
drag, startPoint x: 115, startPoint y: 334, endPoint x: 22, endPoint y: 324, distance: 93.3
click at [22, 324] on body "[PERSON_NAME] ([GEOGRAPHIC_DATA]/[GEOGRAPHIC_DATA] UTC-05:00) My Profile Inbox …" at bounding box center [431, 424] width 863 height 1170
drag, startPoint x: 138, startPoint y: 332, endPoint x: -24, endPoint y: 324, distance: 162.0
click at [0, 324] on html "[PERSON_NAME] ([GEOGRAPHIC_DATA]/[GEOGRAPHIC_DATA] UTC-05:00) My Profile Inbox …" at bounding box center [431, 100] width 863 height 523
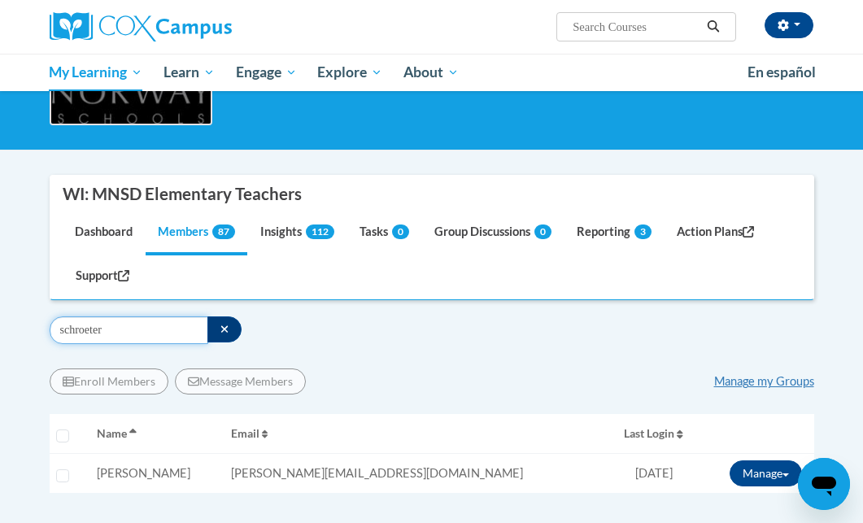
drag, startPoint x: 133, startPoint y: 338, endPoint x: -4, endPoint y: 317, distance: 138.2
click at [0, 317] on html "[PERSON_NAME] ([GEOGRAPHIC_DATA]/[GEOGRAPHIC_DATA] UTC-05:00) My Profile Inbox …" at bounding box center [431, 100] width 863 height 523
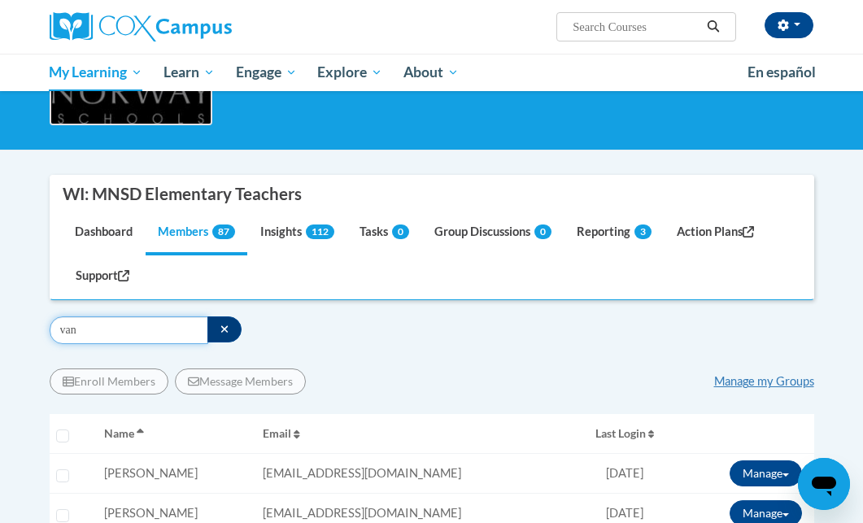
drag, startPoint x: 128, startPoint y: 338, endPoint x: 2, endPoint y: 311, distance: 128.1
click at [2, 311] on body "[PERSON_NAME] ([GEOGRAPHIC_DATA]/[GEOGRAPHIC_DATA] UTC-05:00) My Profile Inbox …" at bounding box center [431, 444] width 863 height 1210
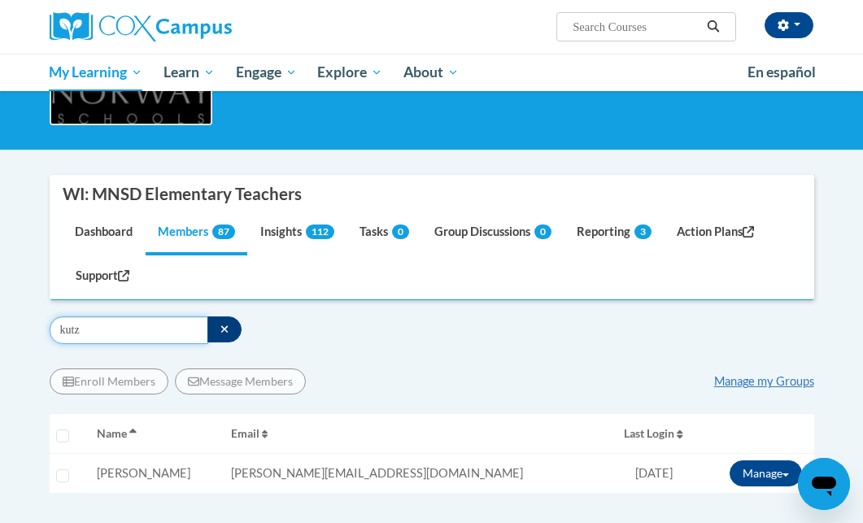
drag, startPoint x: 136, startPoint y: 329, endPoint x: -13, endPoint y: 317, distance: 149.3
click at [0, 317] on html "[PERSON_NAME] ([GEOGRAPHIC_DATA]/[GEOGRAPHIC_DATA] UTC-05:00) My Profile Inbox …" at bounding box center [431, 100] width 863 height 523
drag, startPoint x: 119, startPoint y: 335, endPoint x: -50, endPoint y: 325, distance: 169.4
click at [0, 325] on html "[PERSON_NAME] ([GEOGRAPHIC_DATA]/[GEOGRAPHIC_DATA] UTC-05:00) My Profile Inbox …" at bounding box center [431, 100] width 863 height 523
drag, startPoint x: 114, startPoint y: 329, endPoint x: 16, endPoint y: 320, distance: 98.0
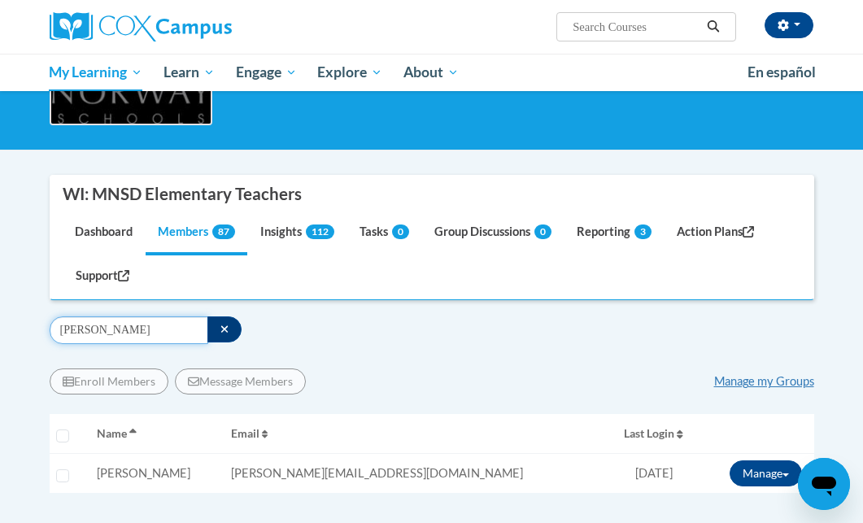
click at [16, 320] on body "[PERSON_NAME] ([GEOGRAPHIC_DATA]/[GEOGRAPHIC_DATA] UTC-05:00) My Profile Inbox …" at bounding box center [431, 424] width 863 height 1170
drag, startPoint x: 109, startPoint y: 329, endPoint x: -37, endPoint y: 305, distance: 147.6
click at [0, 305] on html "[PERSON_NAME] ([GEOGRAPHIC_DATA]/[GEOGRAPHIC_DATA] UTC-05:00) My Profile Inbox …" at bounding box center [431, 100] width 863 height 523
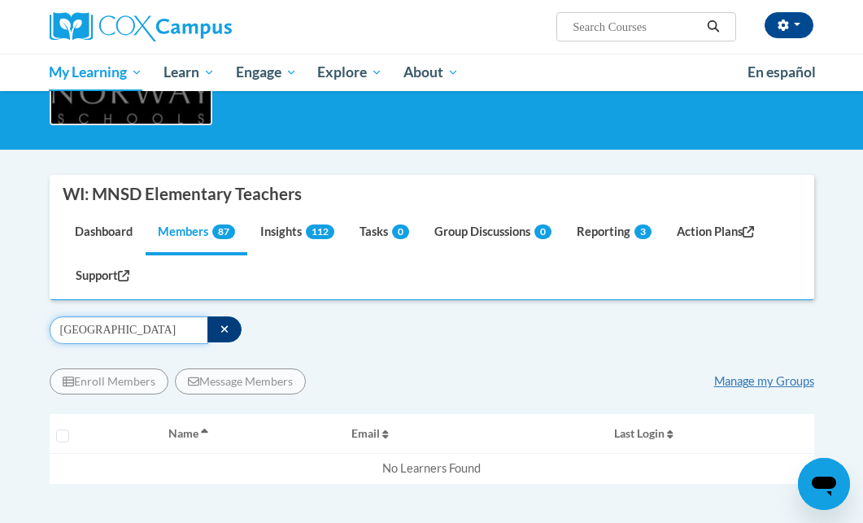
click at [124, 332] on input "[GEOGRAPHIC_DATA]" at bounding box center [129, 330] width 159 height 28
drag, startPoint x: 124, startPoint y: 332, endPoint x: -54, endPoint y: 322, distance: 179.1
click at [0, 322] on html "[PERSON_NAME] ([GEOGRAPHIC_DATA]/[GEOGRAPHIC_DATA] UTC-05:00) My Profile Inbox …" at bounding box center [431, 100] width 863 height 523
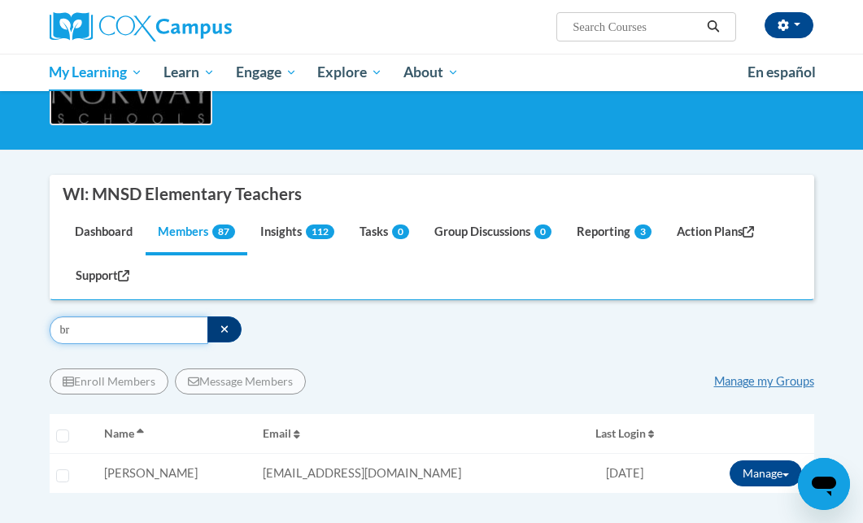
type input "b"
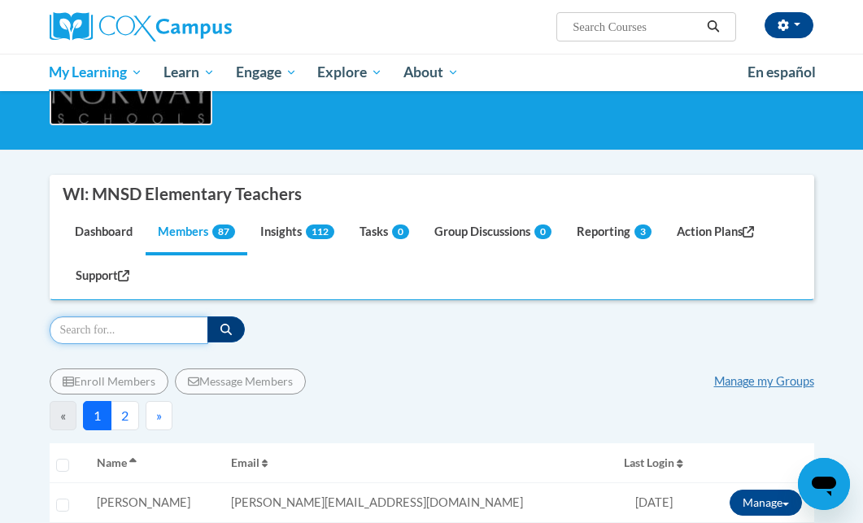
click at [72, 328] on input "Search" at bounding box center [129, 330] width 159 height 28
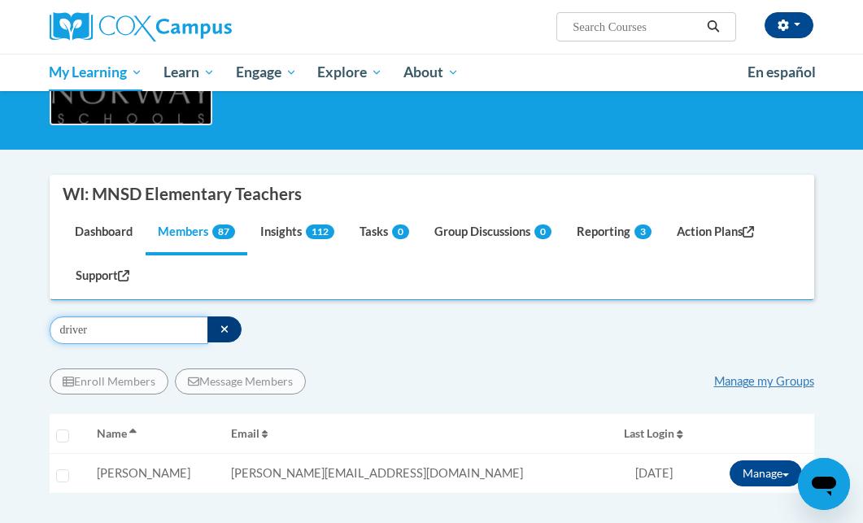
drag, startPoint x: 110, startPoint y: 328, endPoint x: -75, endPoint y: 276, distance: 191.5
click at [0, 276] on html "[PERSON_NAME] ([GEOGRAPHIC_DATA]/[GEOGRAPHIC_DATA] UTC-05:00) My Profile Inbox …" at bounding box center [431, 100] width 863 height 523
drag, startPoint x: 94, startPoint y: 336, endPoint x: -30, endPoint y: 306, distance: 127.2
click at [0, 306] on html "[PERSON_NAME] ([GEOGRAPHIC_DATA]/[GEOGRAPHIC_DATA] UTC-05:00) My Profile Inbox …" at bounding box center [431, 100] width 863 height 523
type input "schaefer"
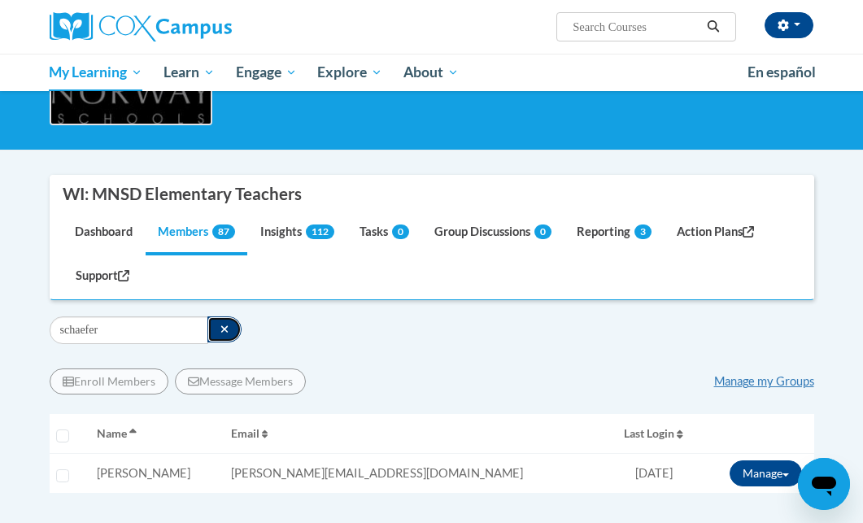
click at [220, 324] on icon "button" at bounding box center [224, 329] width 9 height 11
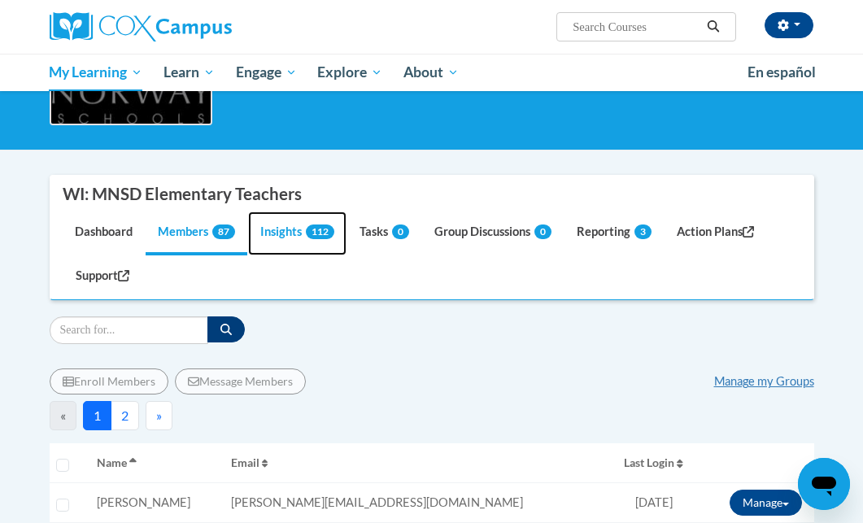
click at [314, 229] on span "112" at bounding box center [320, 231] width 28 height 15
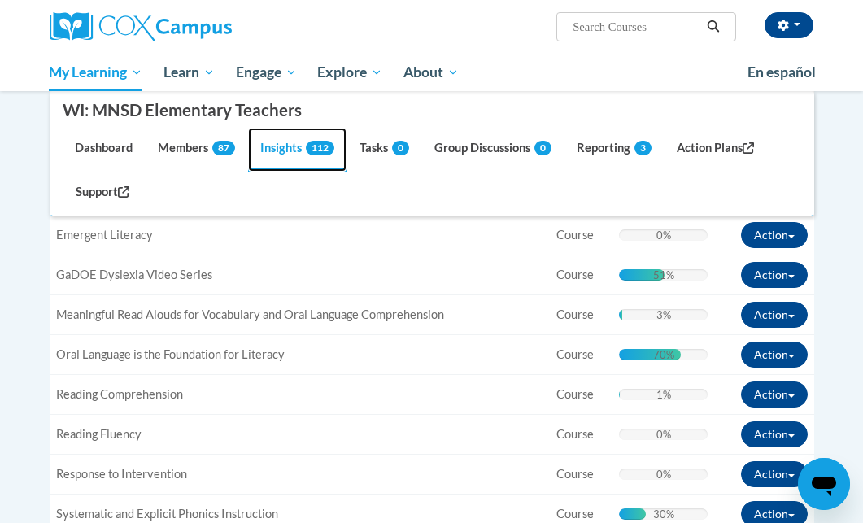
scroll to position [0, 0]
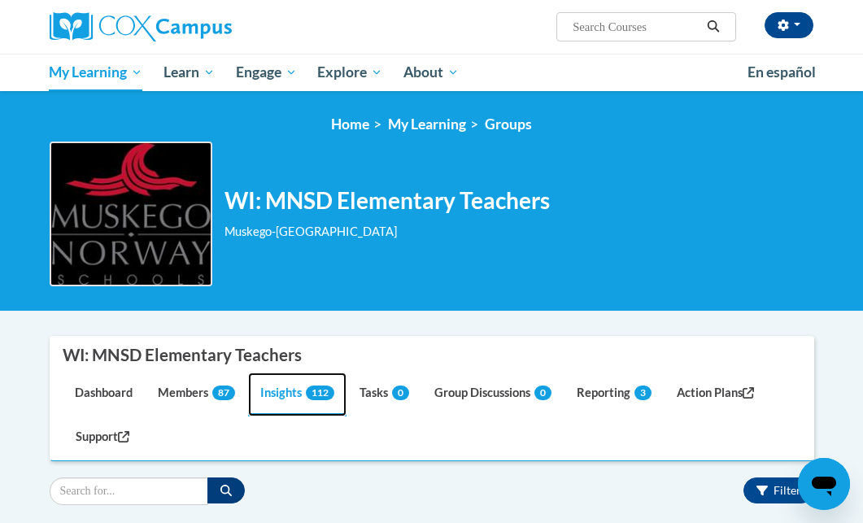
click at [281, 398] on link "Insights 112" at bounding box center [297, 394] width 98 height 44
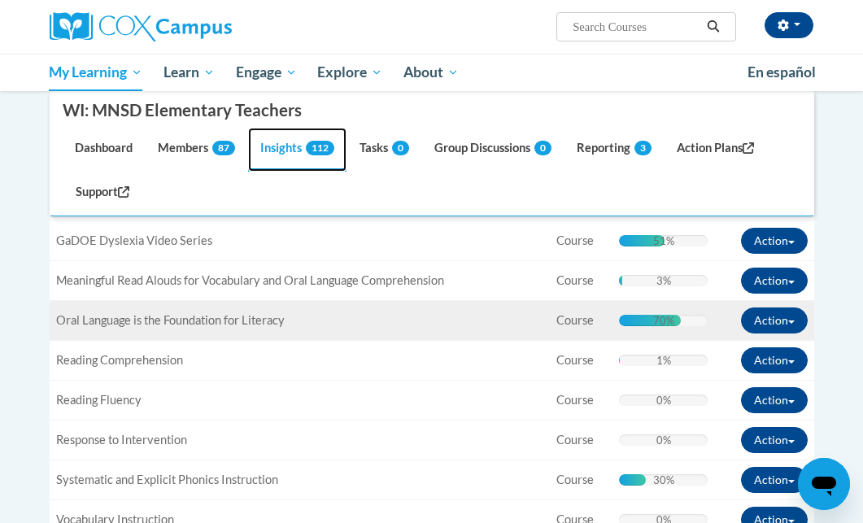
scroll to position [549, 0]
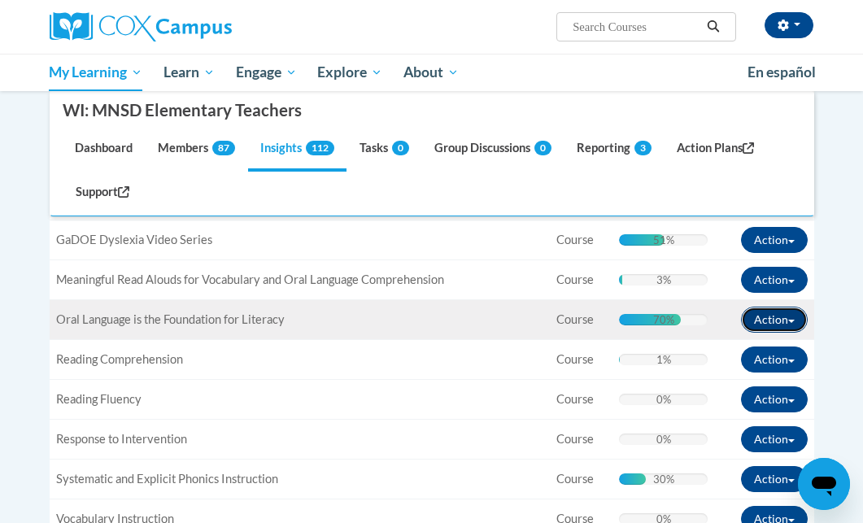
click at [790, 318] on button "Action" at bounding box center [774, 320] width 67 height 26
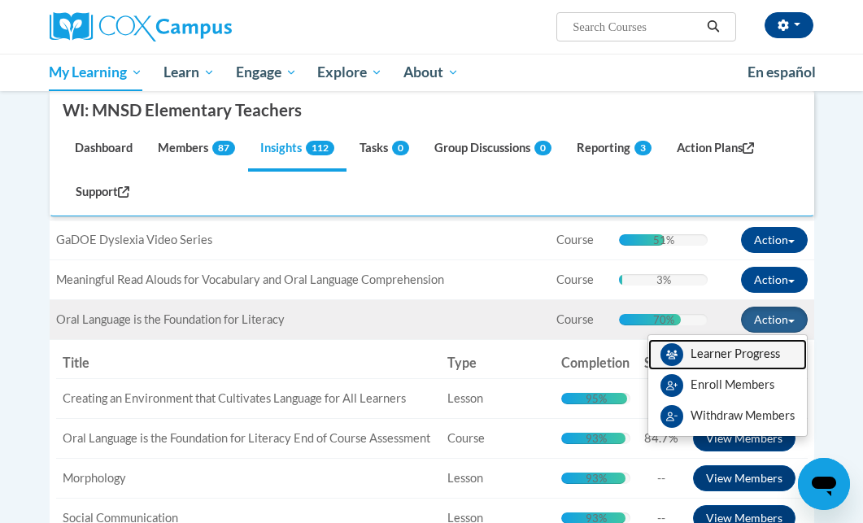
click at [720, 359] on link "Learner Progress" at bounding box center [727, 354] width 159 height 31
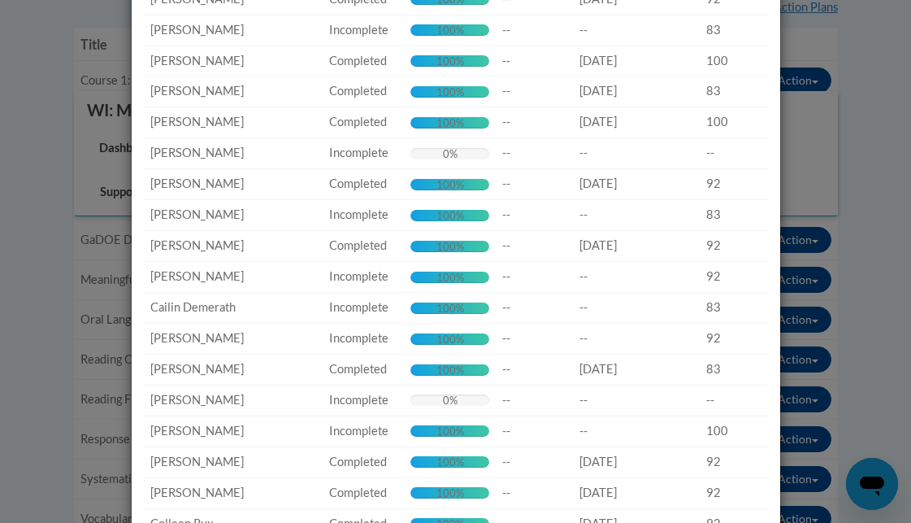
scroll to position [0, 0]
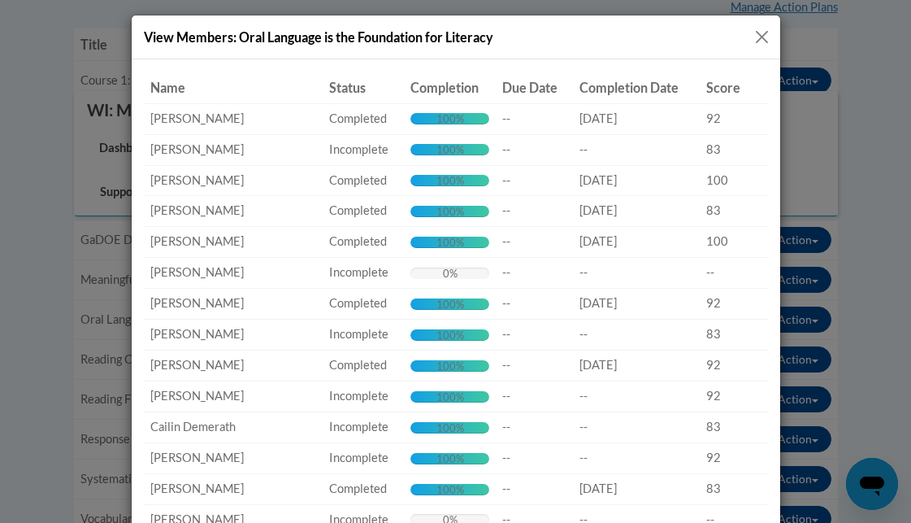
click at [761, 33] on button "Close" at bounding box center [762, 37] width 20 height 20
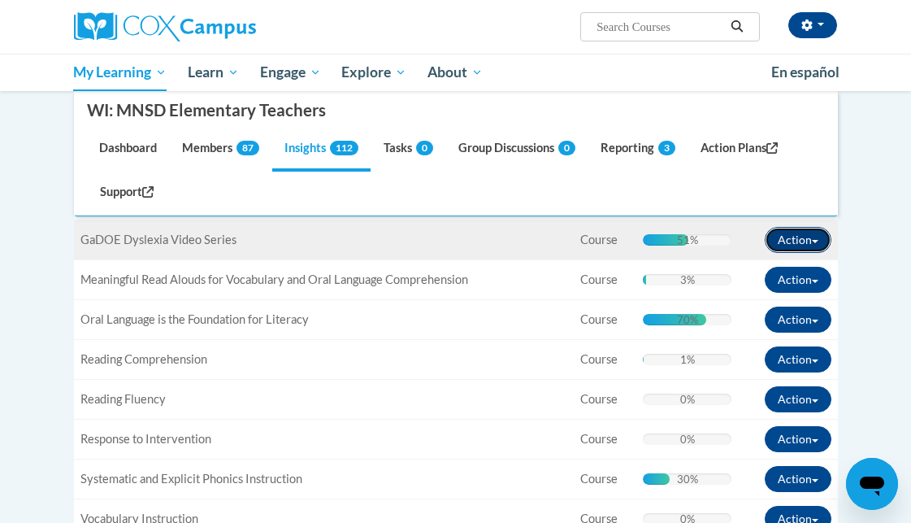
click at [768, 241] on button "Action" at bounding box center [798, 240] width 67 height 26
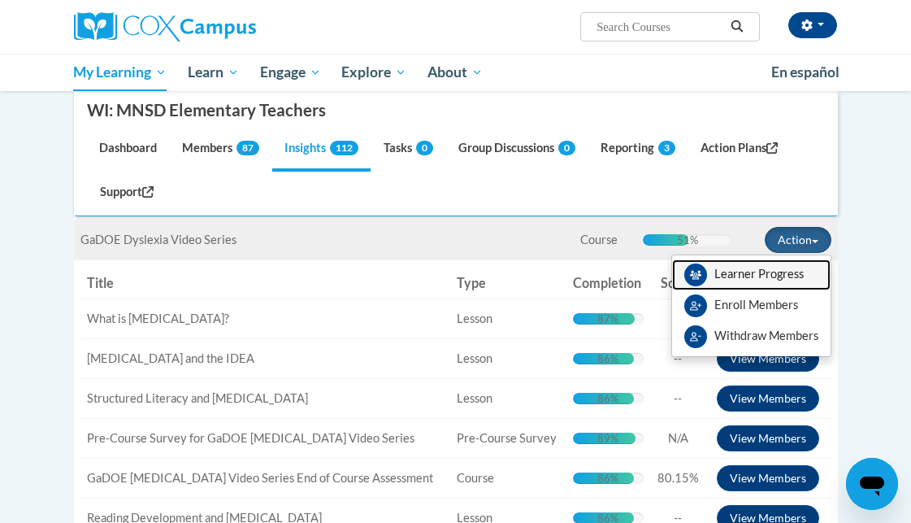
click at [731, 280] on link "Learner Progress" at bounding box center [751, 274] width 159 height 31
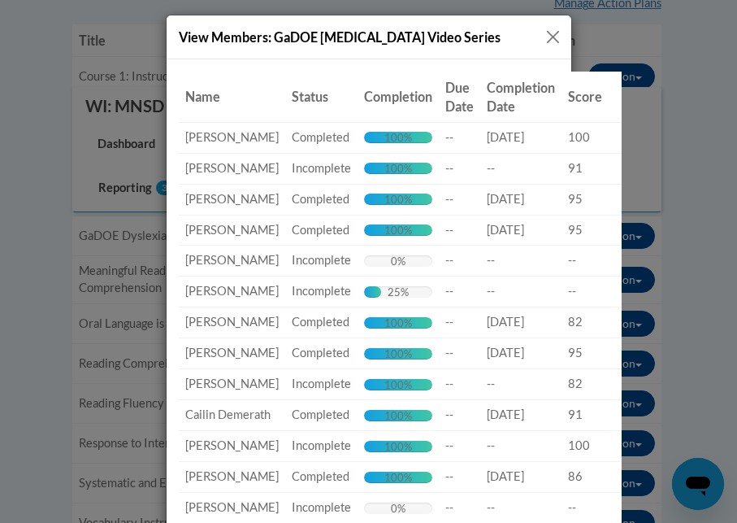
click at [551, 36] on button "Close" at bounding box center [553, 37] width 20 height 20
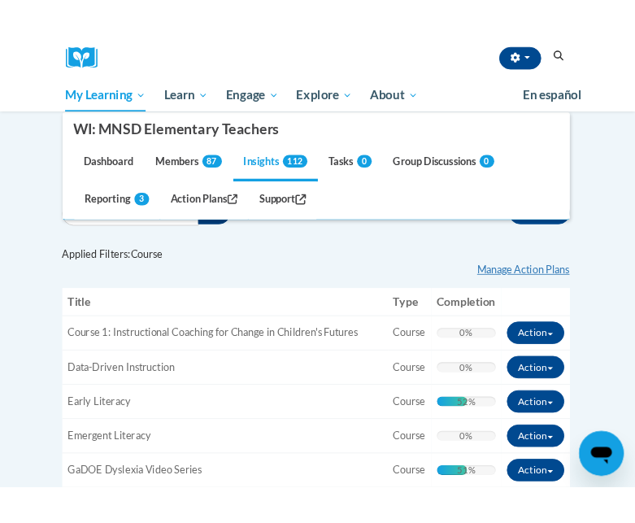
scroll to position [244, 0]
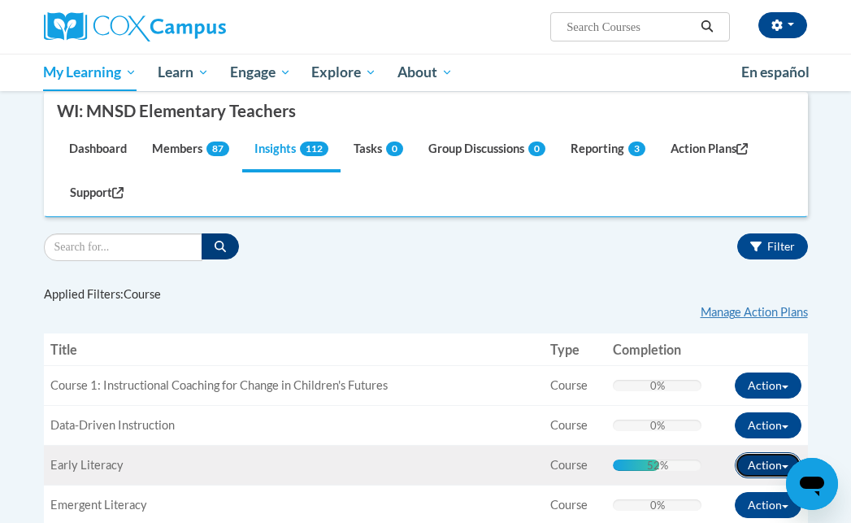
click at [753, 472] on button "Action" at bounding box center [768, 465] width 67 height 26
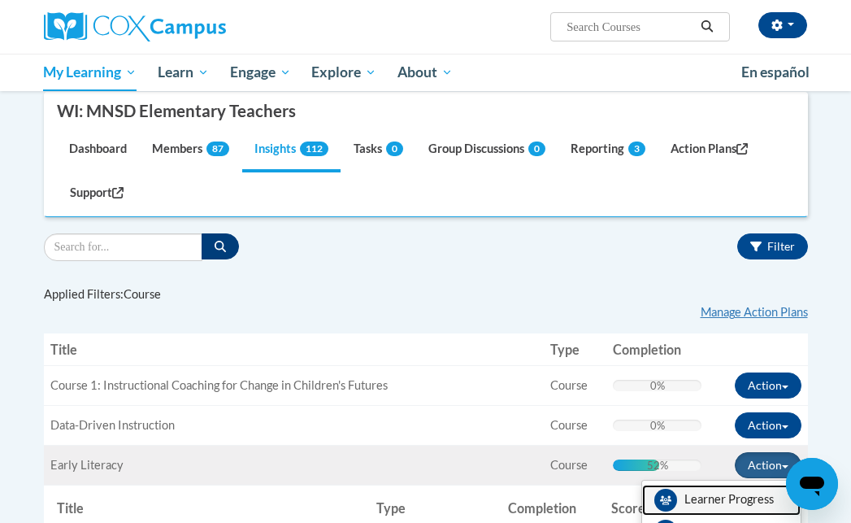
click at [749, 494] on link "Learner Progress" at bounding box center [721, 500] width 159 height 31
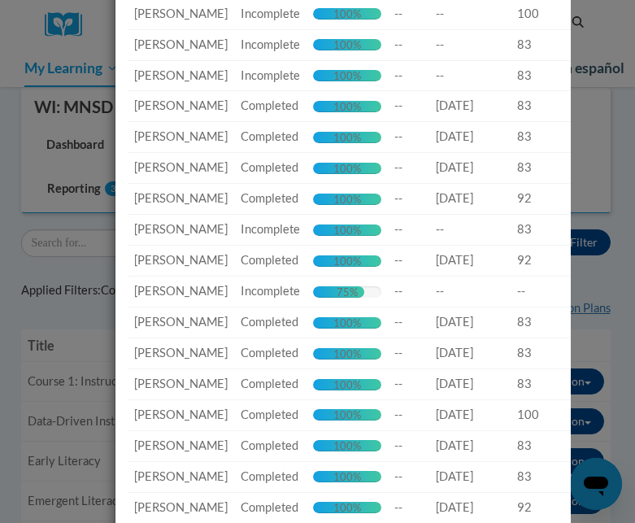
scroll to position [803, 0]
